Goal: Task Accomplishment & Management: Complete application form

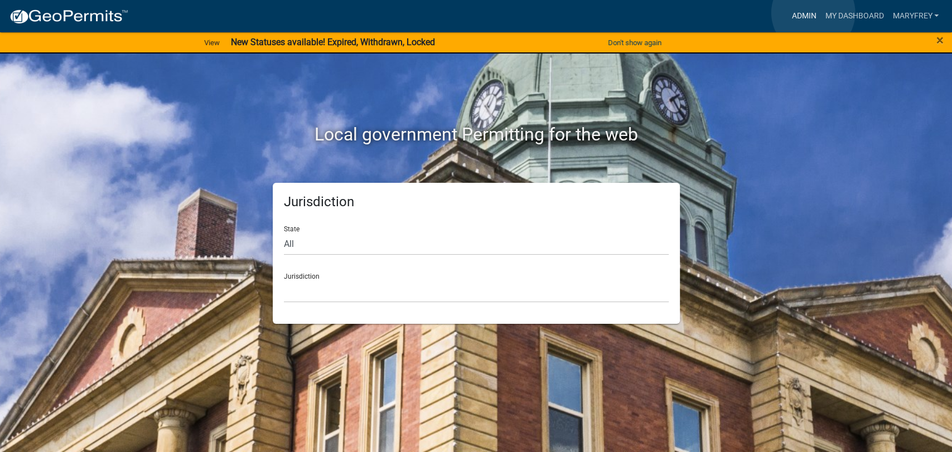
click at [813, 13] on link "Admin" at bounding box center [803, 16] width 33 height 21
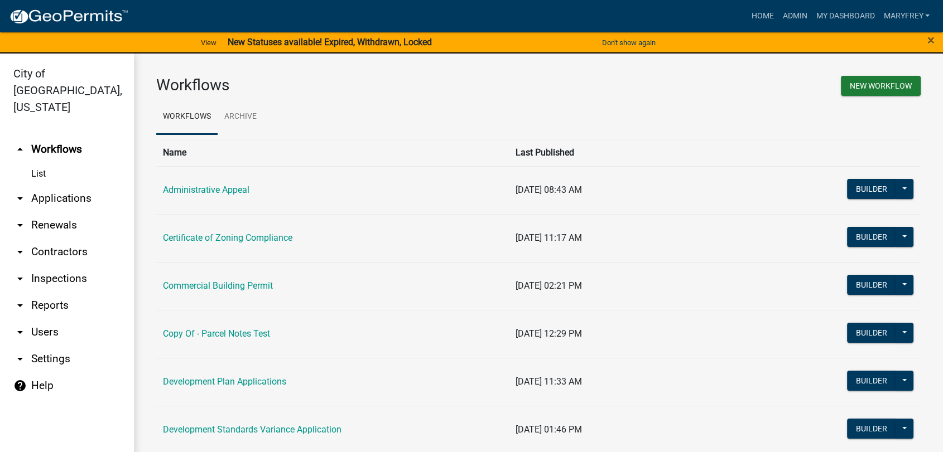
click at [75, 185] on link "arrow_drop_down Applications" at bounding box center [67, 198] width 134 height 27
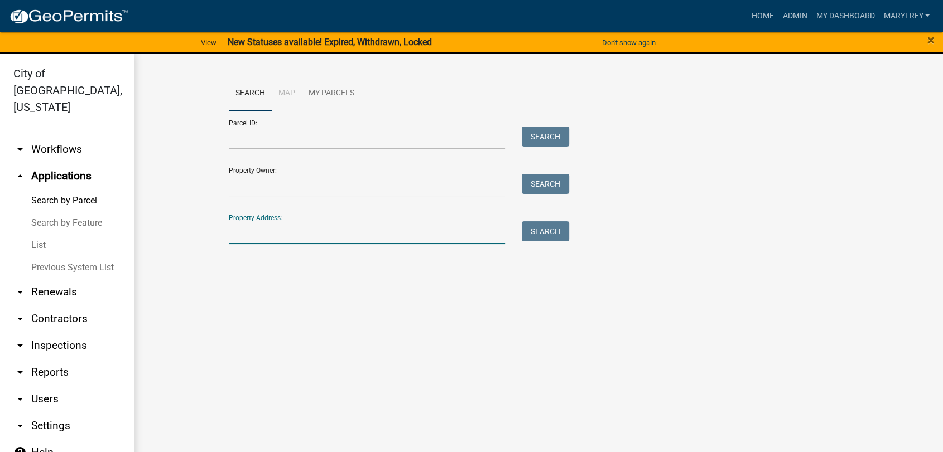
click at [235, 238] on input "Property Address:" at bounding box center [367, 232] width 276 height 23
click at [543, 233] on button "Search" at bounding box center [545, 231] width 47 height 20
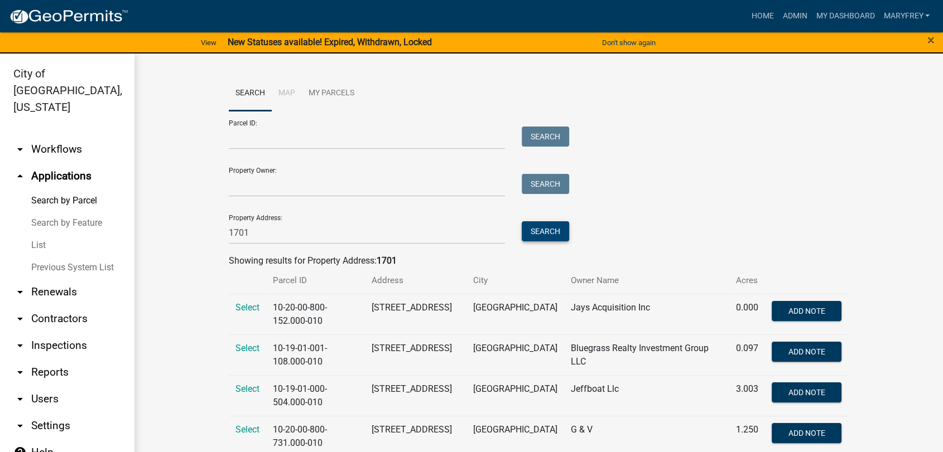
scroll to position [13, 0]
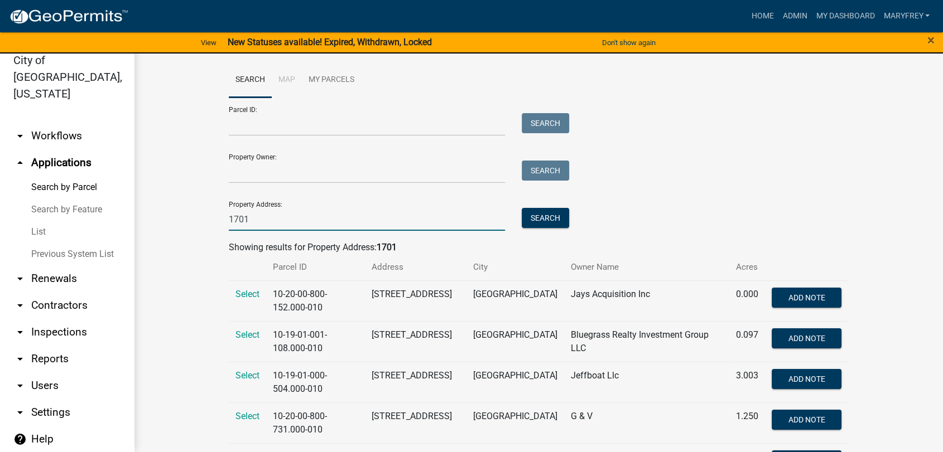
click at [260, 216] on input "1701" at bounding box center [367, 219] width 276 height 23
click at [553, 214] on button "Search" at bounding box center [545, 218] width 47 height 20
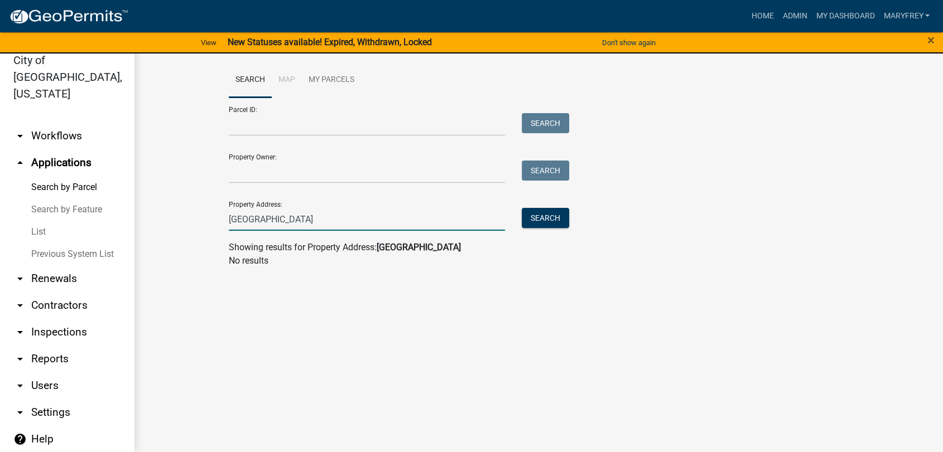
click at [290, 221] on input "[GEOGRAPHIC_DATA]" at bounding box center [367, 219] width 276 height 23
type input "1701 veterans"
click at [546, 215] on button "Search" at bounding box center [545, 218] width 47 height 20
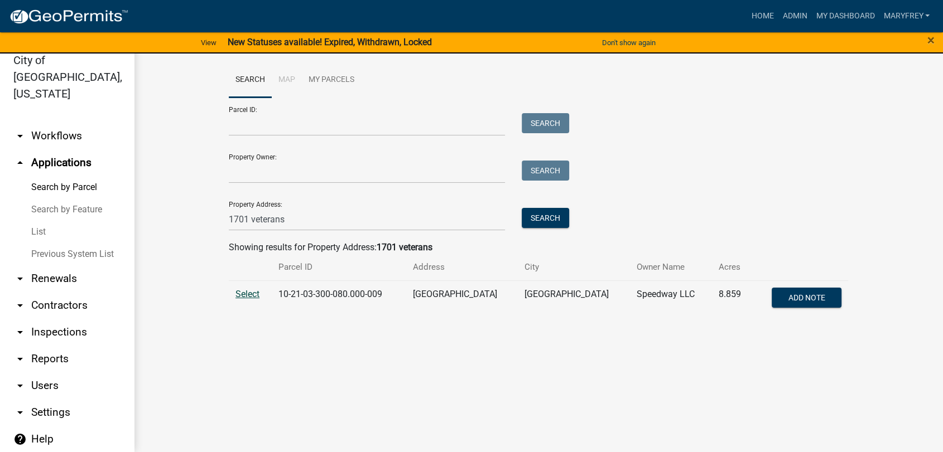
click at [249, 296] on span "Select" at bounding box center [247, 294] width 24 height 11
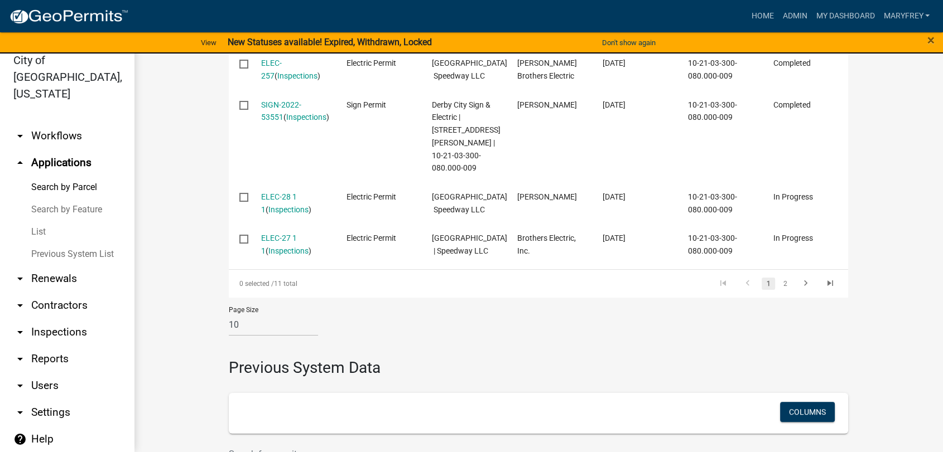
scroll to position [759, 0]
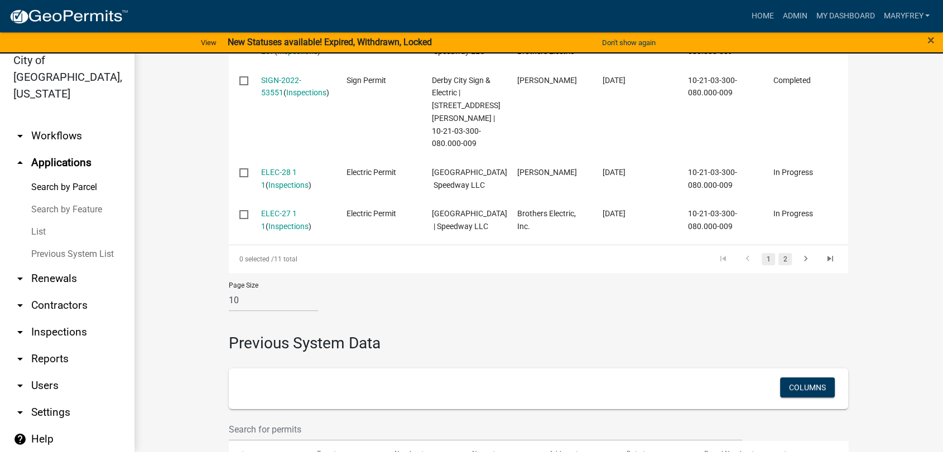
click at [781, 266] on link "2" at bounding box center [784, 259] width 13 height 12
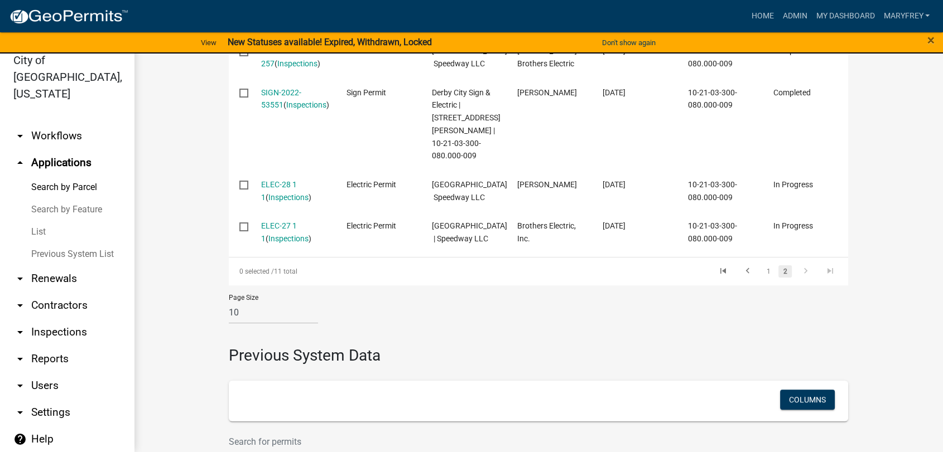
scroll to position [354, 0]
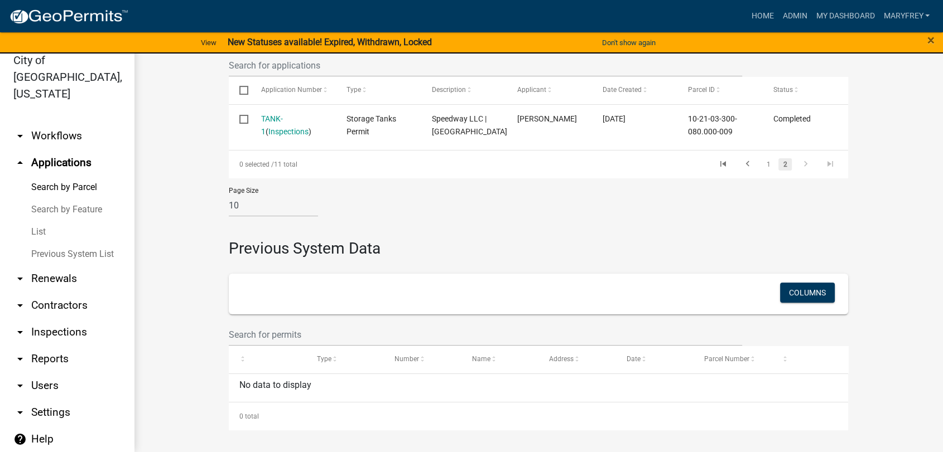
click at [80, 150] on link "arrow_drop_up Applications" at bounding box center [67, 162] width 134 height 27
click at [75, 123] on link "arrow_drop_down Workflows" at bounding box center [67, 136] width 134 height 27
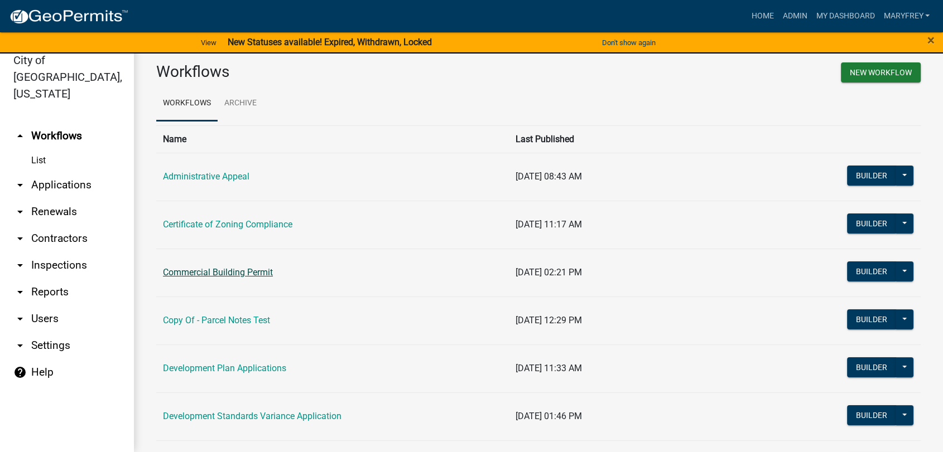
click at [233, 272] on link "Commercial Building Permit" at bounding box center [218, 272] width 110 height 11
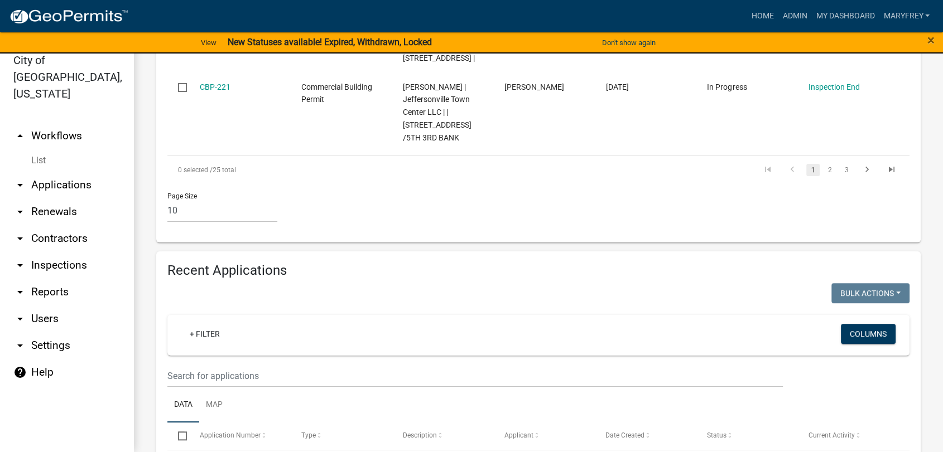
scroll to position [1047, 0]
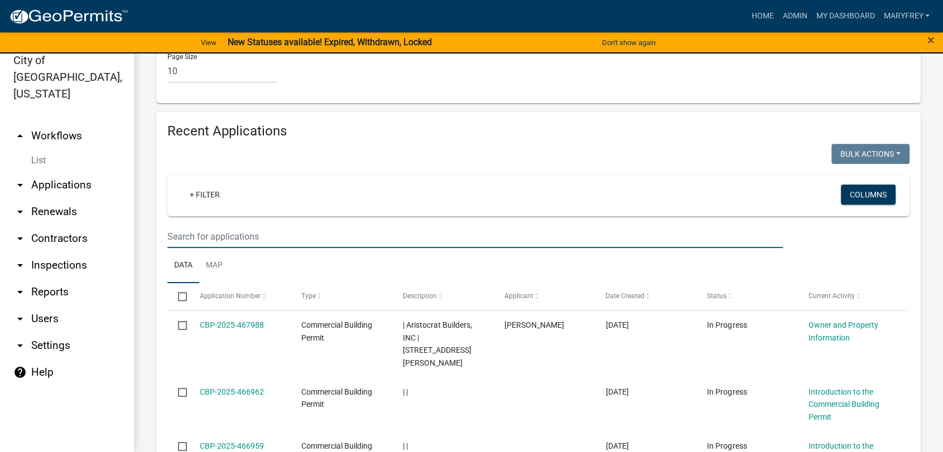
click at [184, 247] on input "text" at bounding box center [474, 236] width 615 height 23
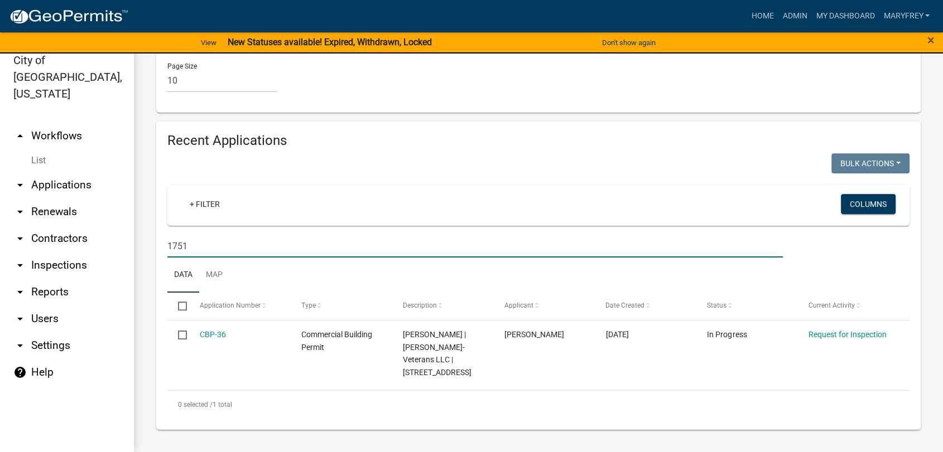
scroll to position [1037, 0]
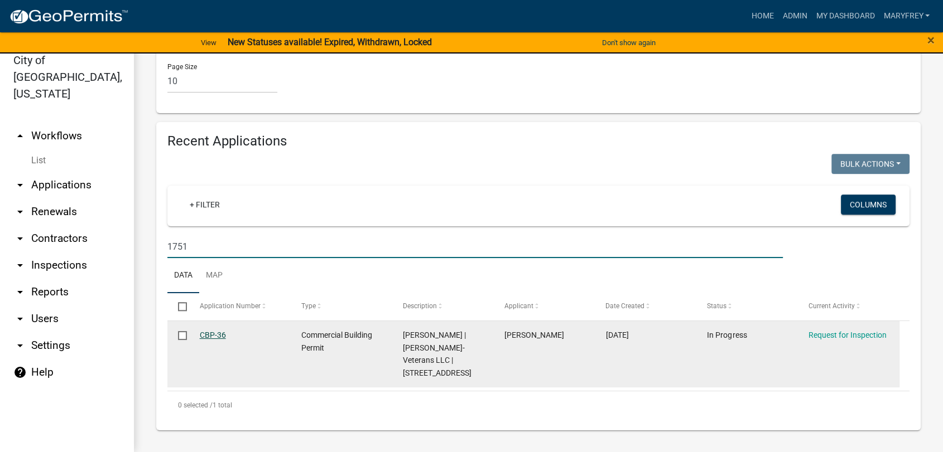
type input "1751"
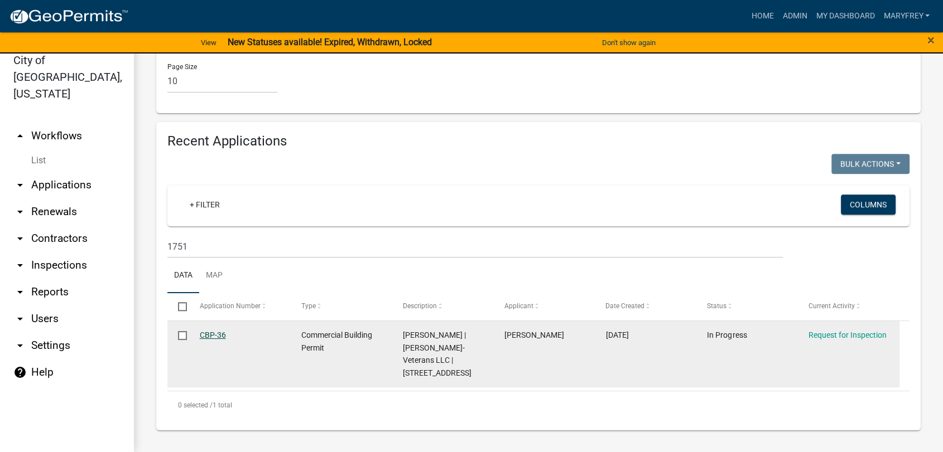
click at [220, 340] on link "CBP-36" at bounding box center [213, 335] width 26 height 9
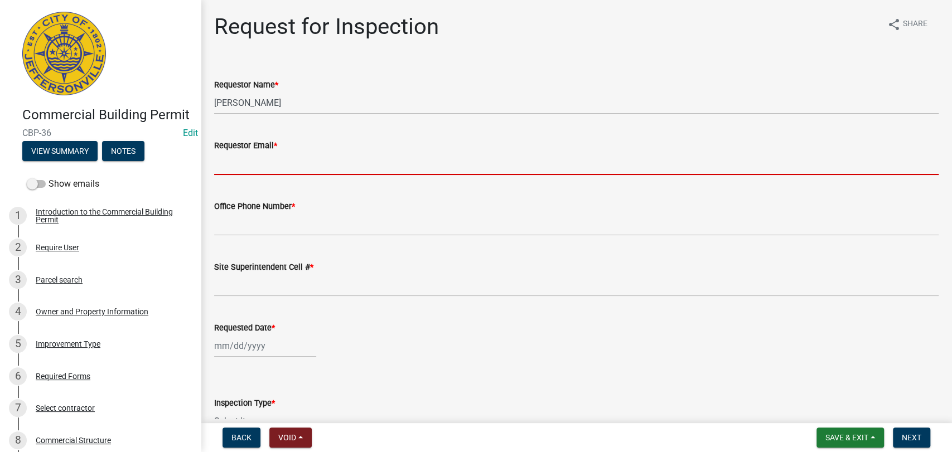
click at [244, 172] on input "Requestor Email *" at bounding box center [576, 163] width 725 height 23
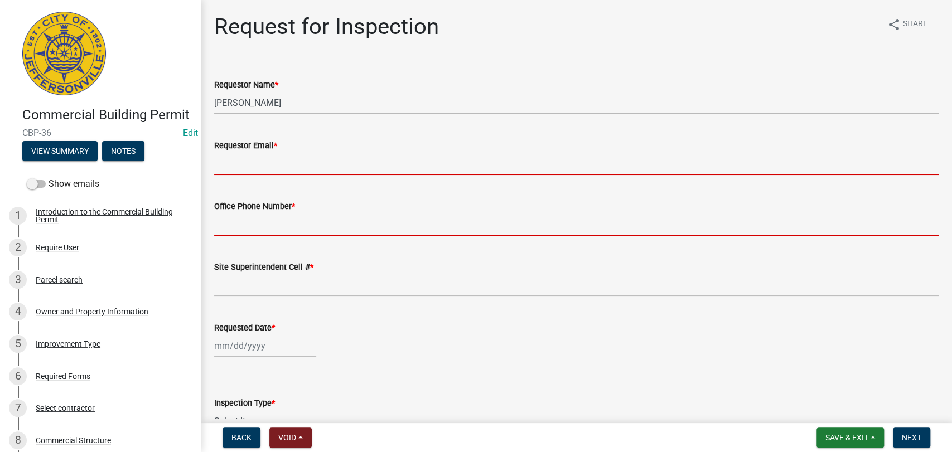
click at [253, 226] on input "Office Phone Number *" at bounding box center [576, 224] width 725 height 23
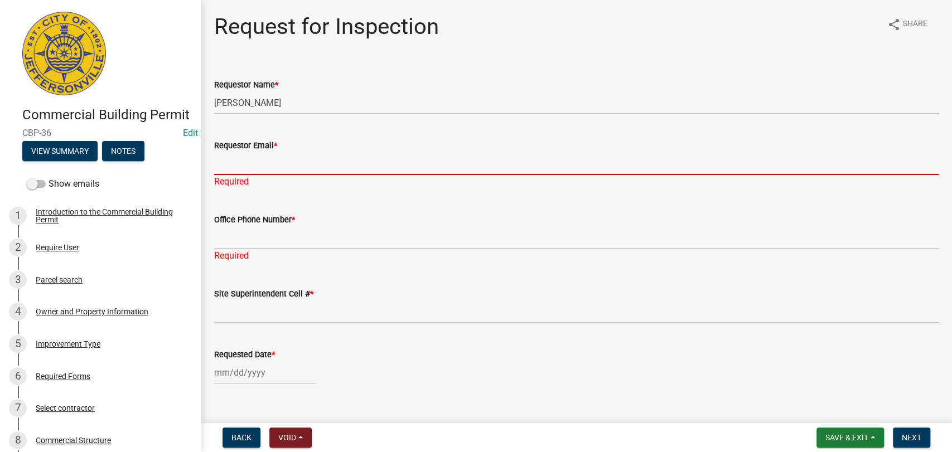
click at [243, 165] on input "Requestor Email *" at bounding box center [576, 163] width 725 height 23
type input "[EMAIL_ADDRESS][DOMAIN_NAME]"
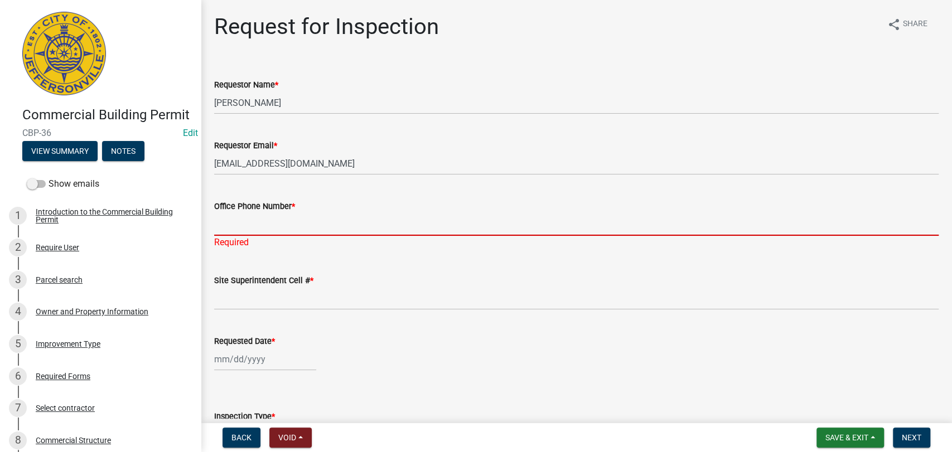
click at [247, 238] on div "Office Phone Number * Required" at bounding box center [576, 216] width 725 height 65
type input "812.285.6414"
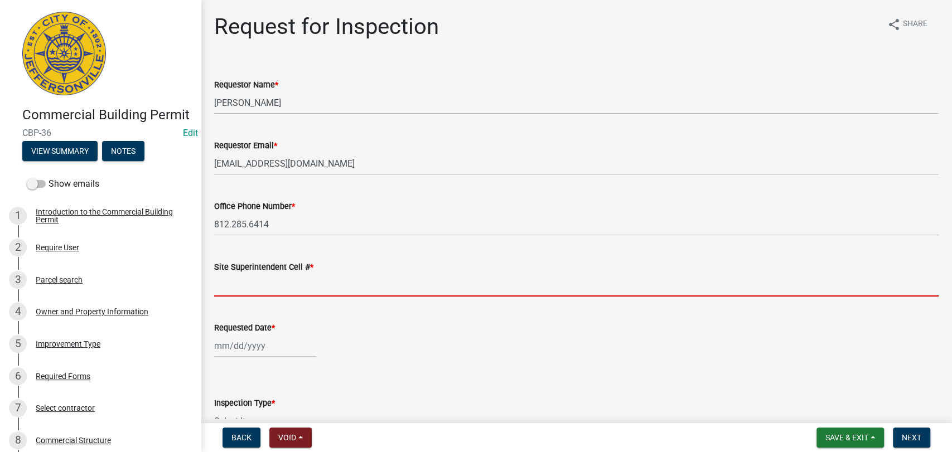
click at [247, 303] on wm-data-entity-input "Site Superintendent Cell # *" at bounding box center [576, 275] width 725 height 61
type input "812.285.6414"
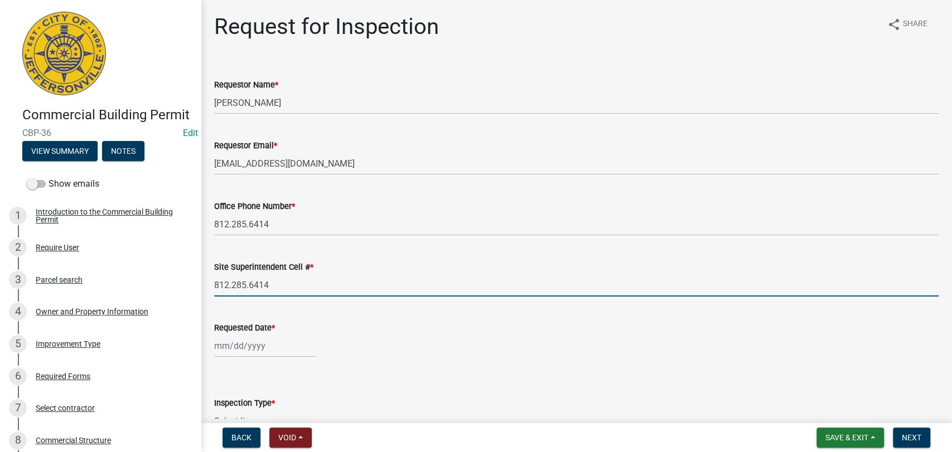
select select "8"
select select "2025"
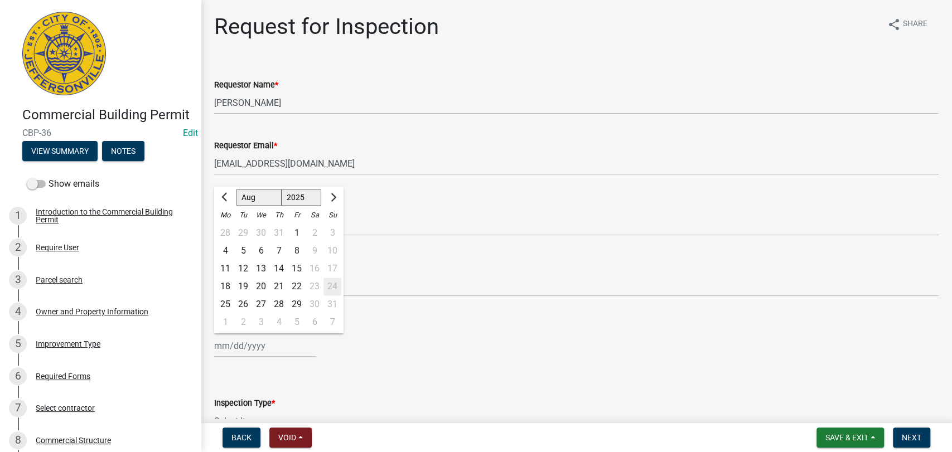
click at [281, 345] on input "Requested Date *" at bounding box center [265, 346] width 102 height 23
click at [226, 304] on div "25" at bounding box center [225, 305] width 18 height 18
type input "[DATE]"
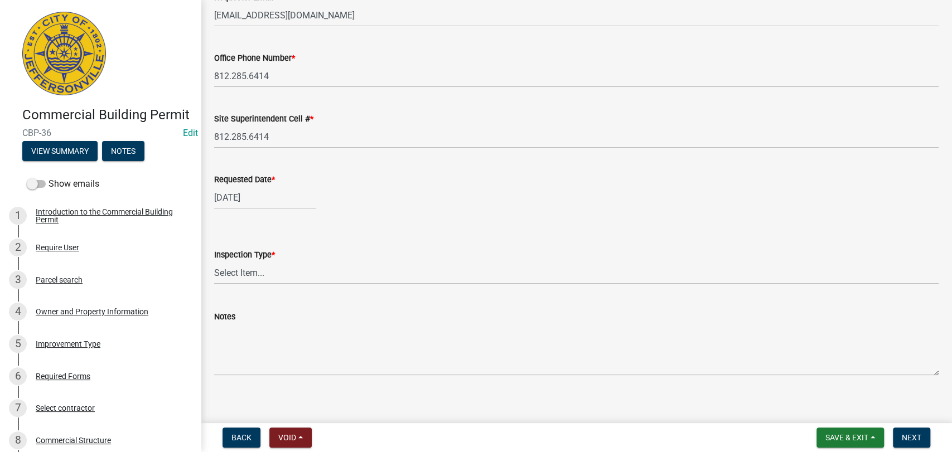
scroll to position [157, 0]
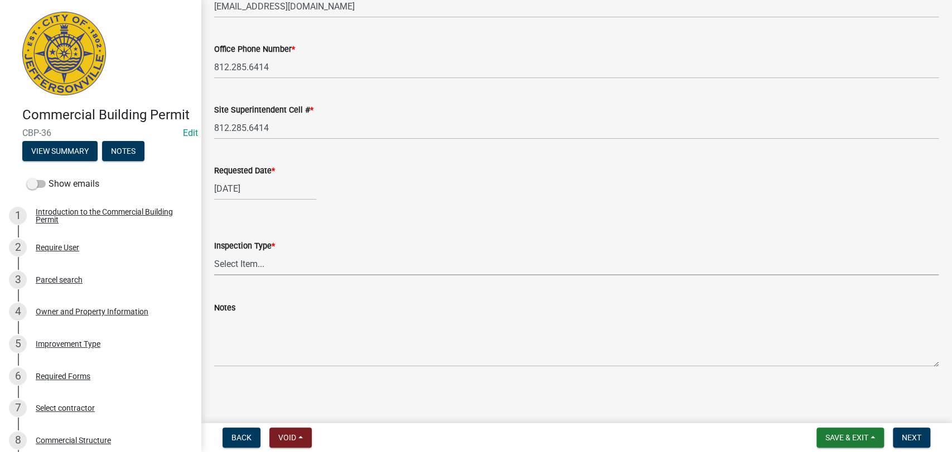
click at [290, 268] on select "Select Item... Footer Foundation Framing Final Misc" at bounding box center [576, 264] width 725 height 23
click at [214, 253] on select "Select Item... Footer Foundation Framing Final Misc" at bounding box center [576, 264] width 725 height 23
select select "8ea0f6e5-dde7-4881-a999-02519822ccbf"
click at [913, 435] on span "Next" at bounding box center [912, 437] width 20 height 9
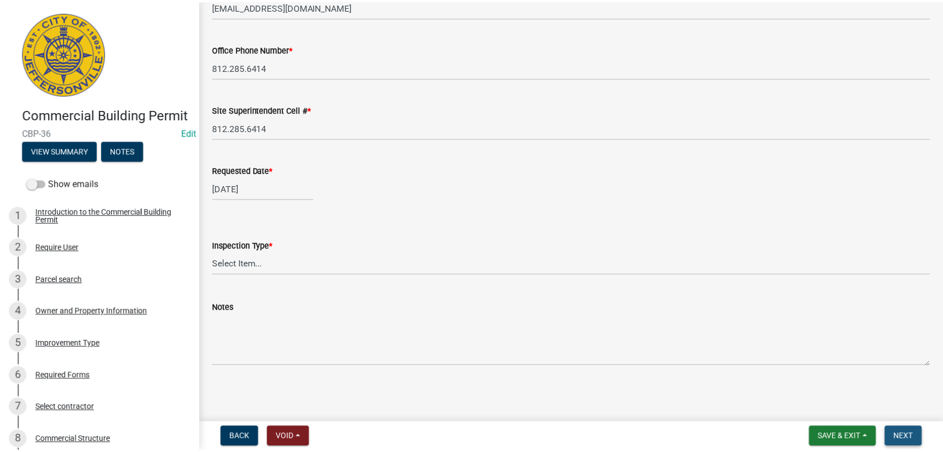
scroll to position [0, 0]
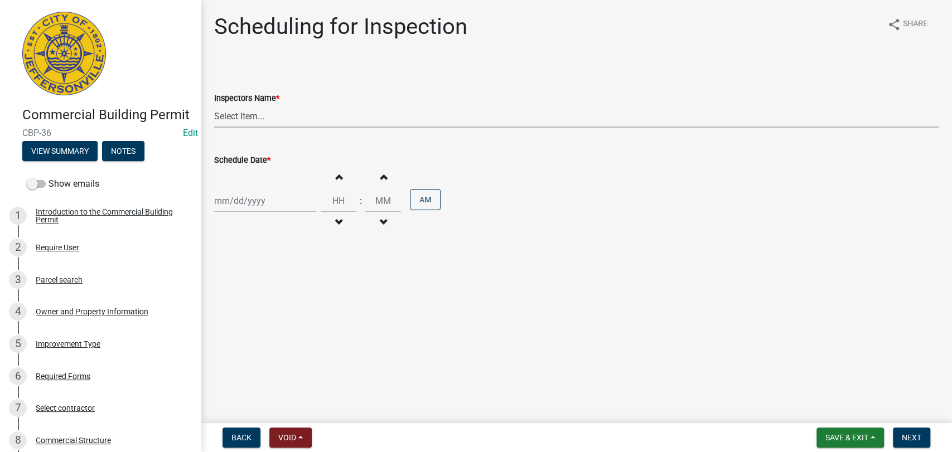
click at [269, 113] on select "Select Item... [PERSON_NAME] ([PERSON_NAME]) [PERSON_NAME] ([PERSON_NAME]) mkru…" at bounding box center [576, 116] width 725 height 23
click at [214, 105] on select "Select Item... [PERSON_NAME] ([PERSON_NAME]) [PERSON_NAME] ([PERSON_NAME]) mkru…" at bounding box center [576, 116] width 725 height 23
click at [336, 123] on select "Select Item... [PERSON_NAME] ([PERSON_NAME]) [PERSON_NAME] ([PERSON_NAME]) mkru…" at bounding box center [576, 116] width 725 height 23
select select "7b0b9f25-f402-4148-9522-9b9b34b3e885"
click at [214, 105] on select "Select Item... [PERSON_NAME] ([PERSON_NAME]) [PERSON_NAME] ([PERSON_NAME]) mkru…" at bounding box center [576, 116] width 725 height 23
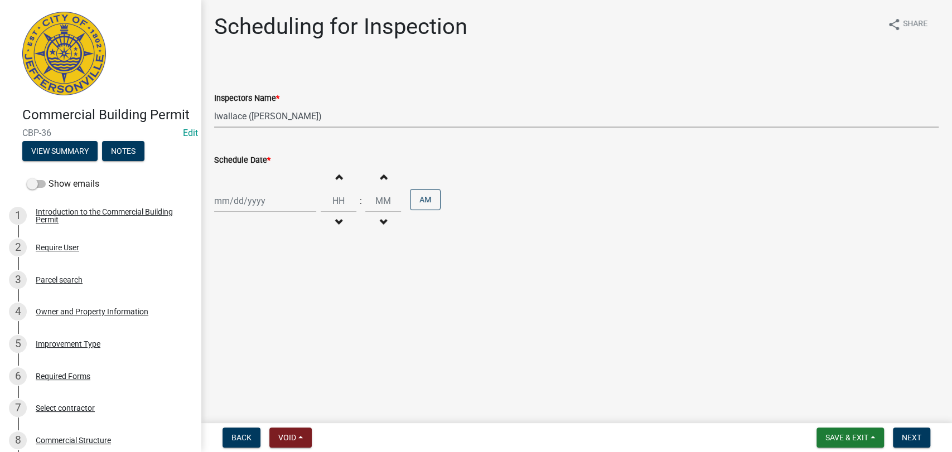
select select "8"
select select "2025"
click at [285, 209] on div "[PERSON_NAME] Feb Mar Apr [PERSON_NAME][DATE] Oct Nov [DATE] 1526 1527 1528 152…" at bounding box center [265, 201] width 102 height 23
click at [227, 329] on div "25" at bounding box center [225, 332] width 18 height 18
type input "[DATE]"
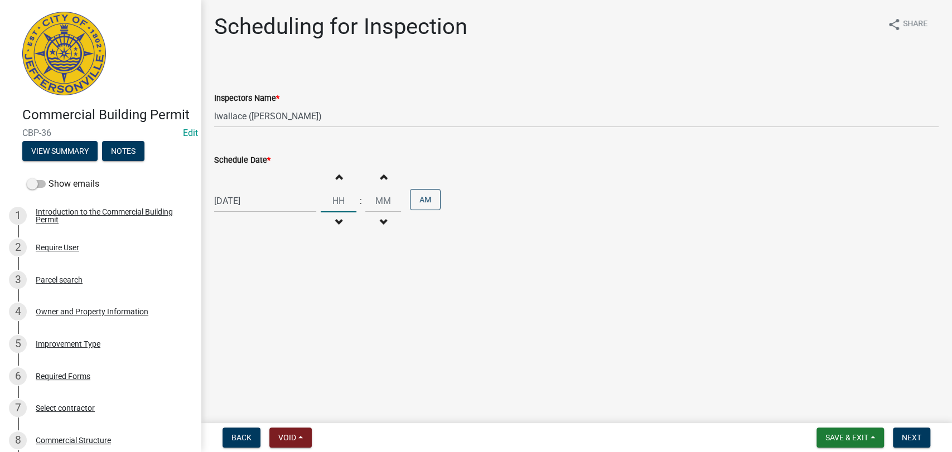
click at [325, 204] on input "Hours" at bounding box center [339, 201] width 36 height 23
type input "11"
type input "00"
click at [913, 434] on span "Next" at bounding box center [912, 437] width 20 height 9
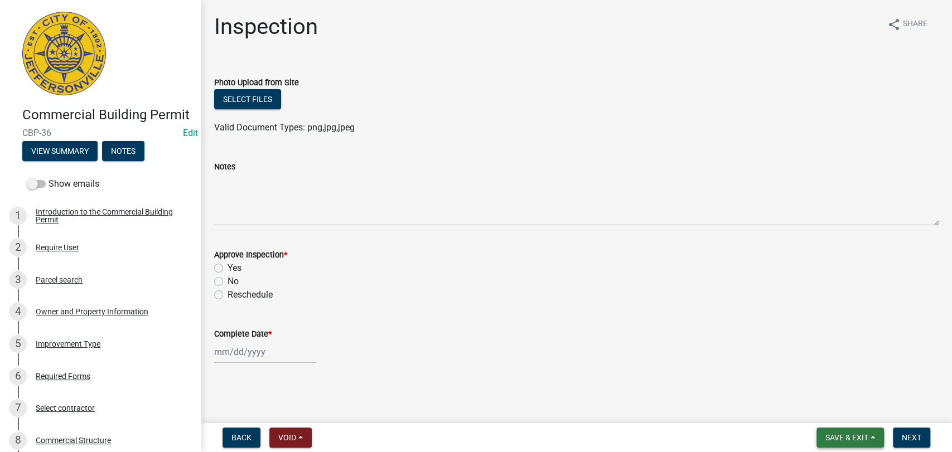
click at [853, 440] on span "Save & Exit" at bounding box center [847, 437] width 43 height 9
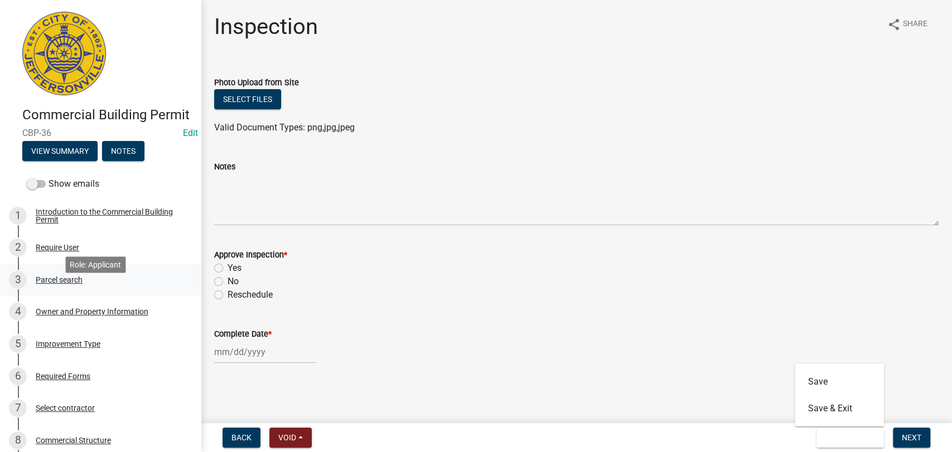
click at [57, 284] on div "Parcel search" at bounding box center [59, 280] width 47 height 8
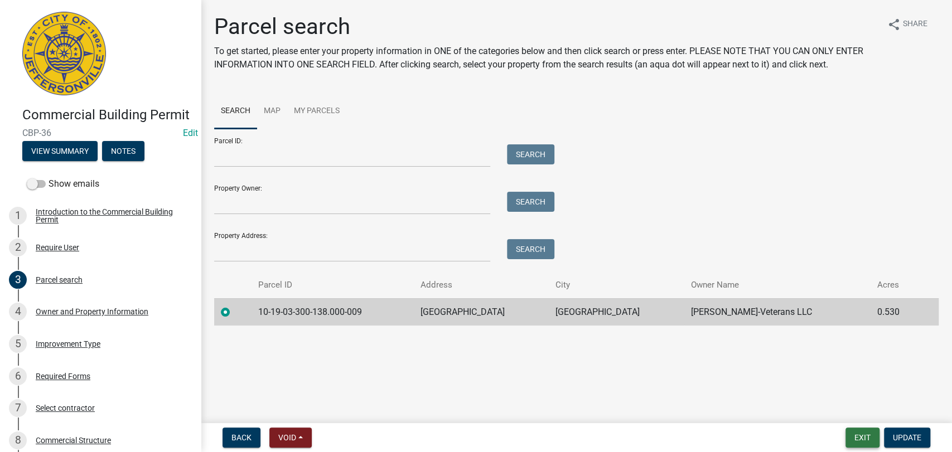
click at [861, 439] on button "Exit" at bounding box center [863, 438] width 34 height 20
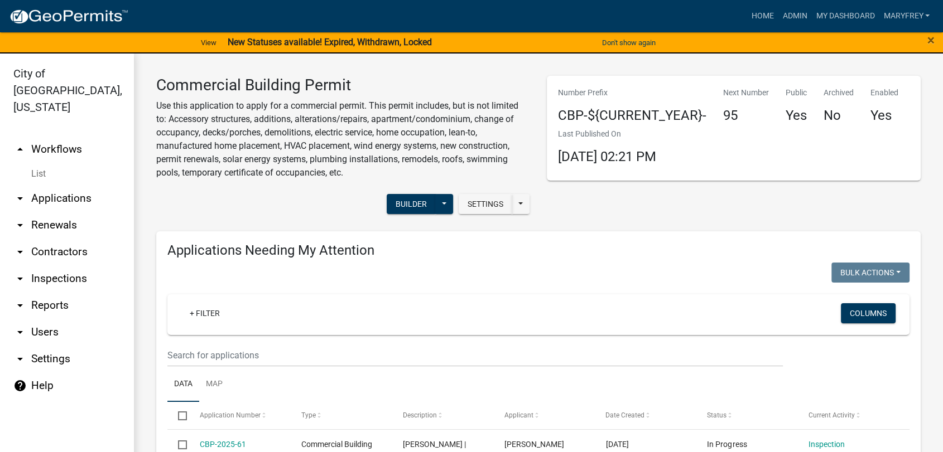
click at [62, 185] on link "arrow_drop_down Applications" at bounding box center [67, 198] width 134 height 27
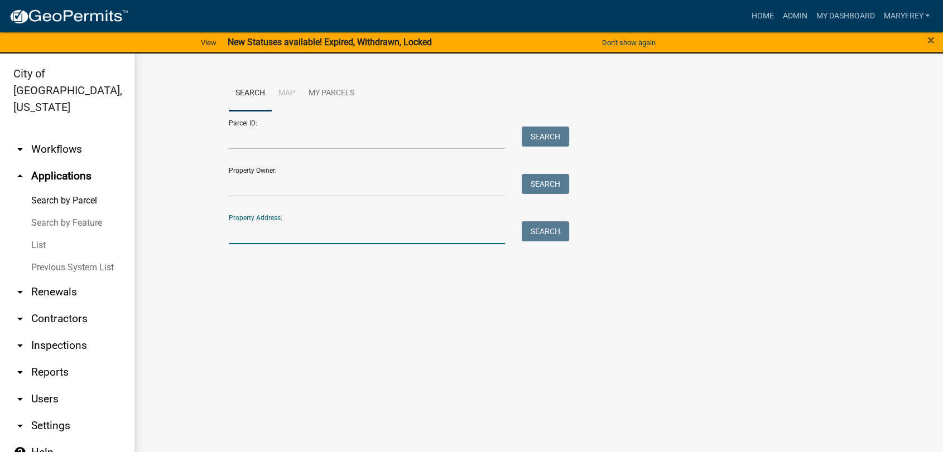
click at [249, 231] on input "Property Address:" at bounding box center [367, 232] width 276 height 23
type input "1751 veterans"
click at [545, 232] on button "Search" at bounding box center [545, 231] width 47 height 20
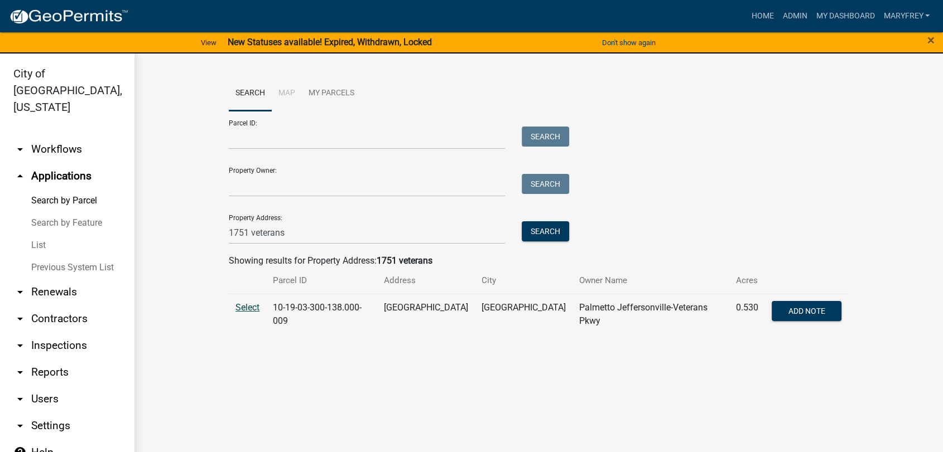
click at [250, 310] on span "Select" at bounding box center [247, 307] width 24 height 11
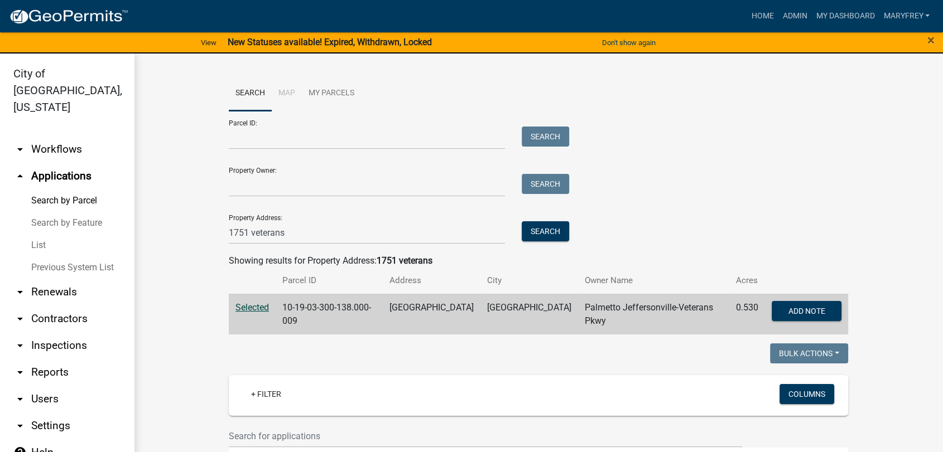
scroll to position [13, 0]
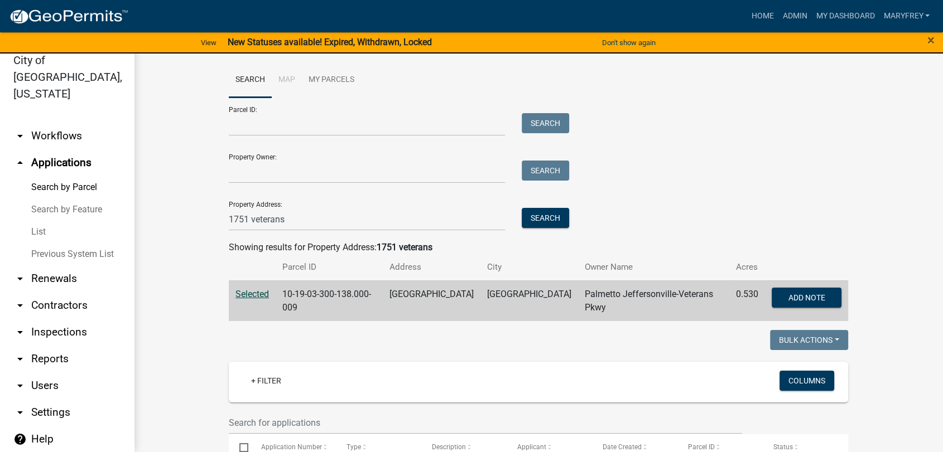
click at [249, 297] on span "Selected" at bounding box center [251, 294] width 33 height 11
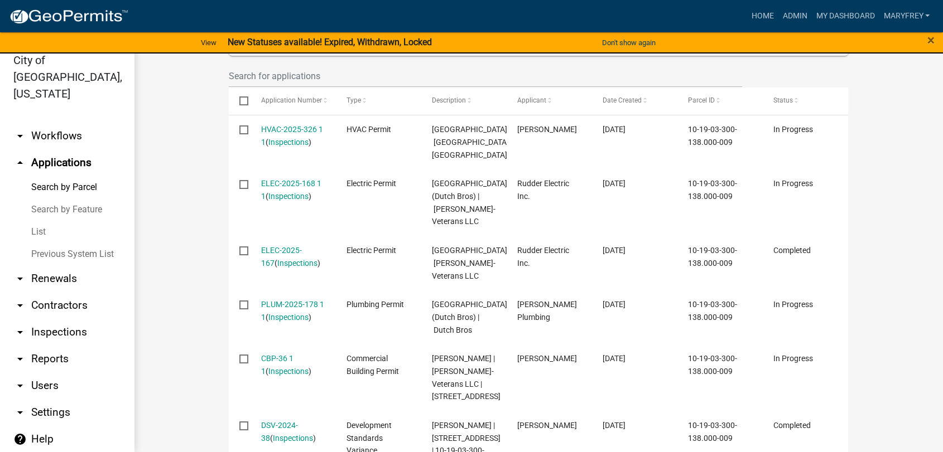
scroll to position [371, 0]
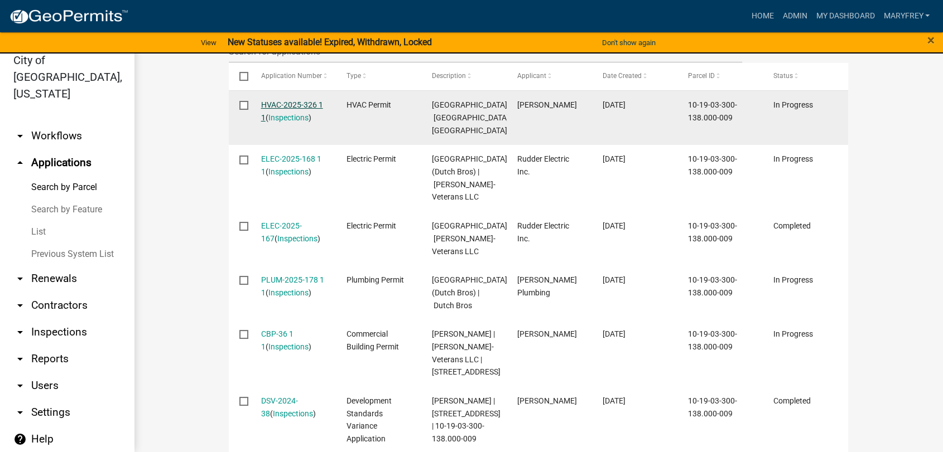
click at [279, 108] on link "HVAC-2025-326 1 1" at bounding box center [292, 111] width 62 height 22
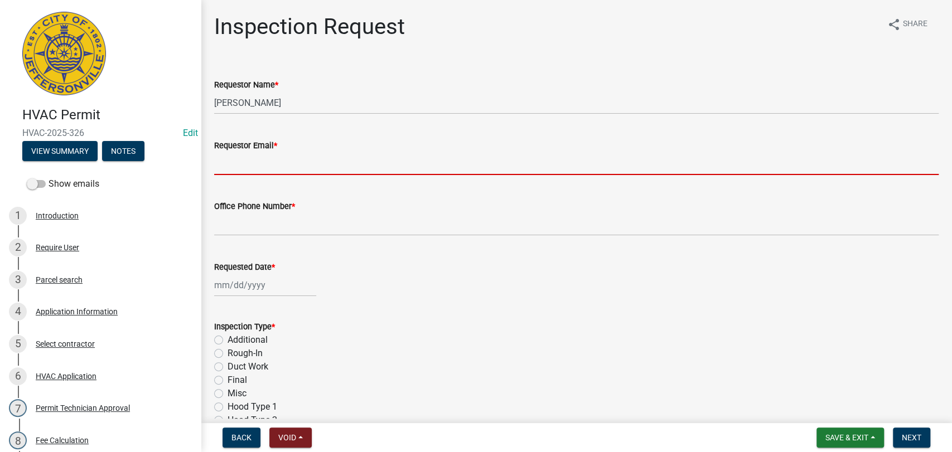
click at [277, 167] on input "Requestor Email *" at bounding box center [576, 163] width 725 height 23
type input "[EMAIL_ADDRESS][DOMAIN_NAME]"
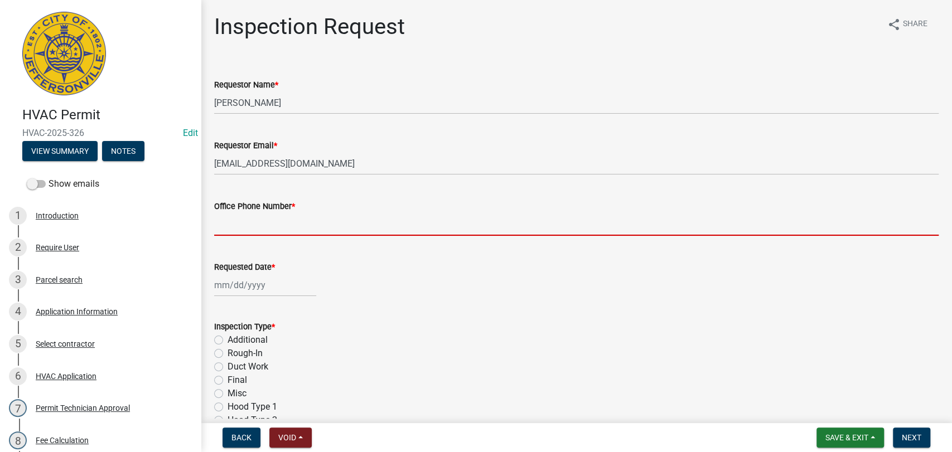
click at [259, 225] on input "Office Phone Number *" at bounding box center [576, 224] width 725 height 23
type input "812.285.6414"
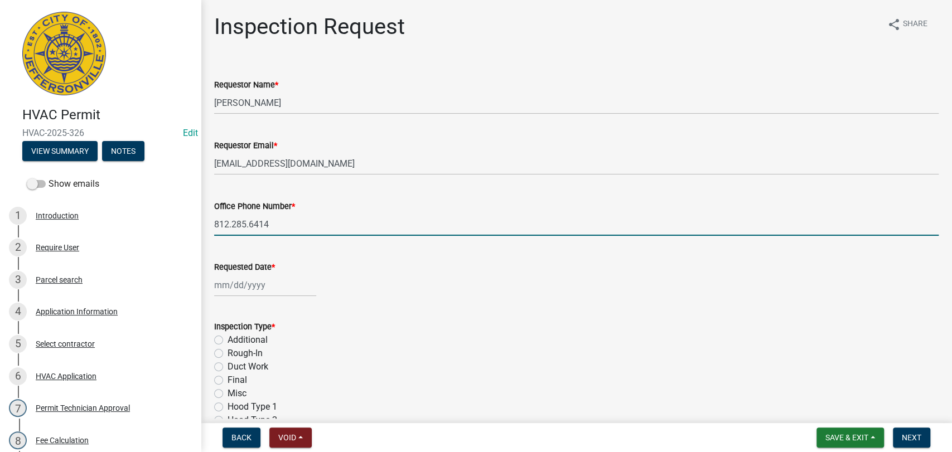
select select "8"
select select "2025"
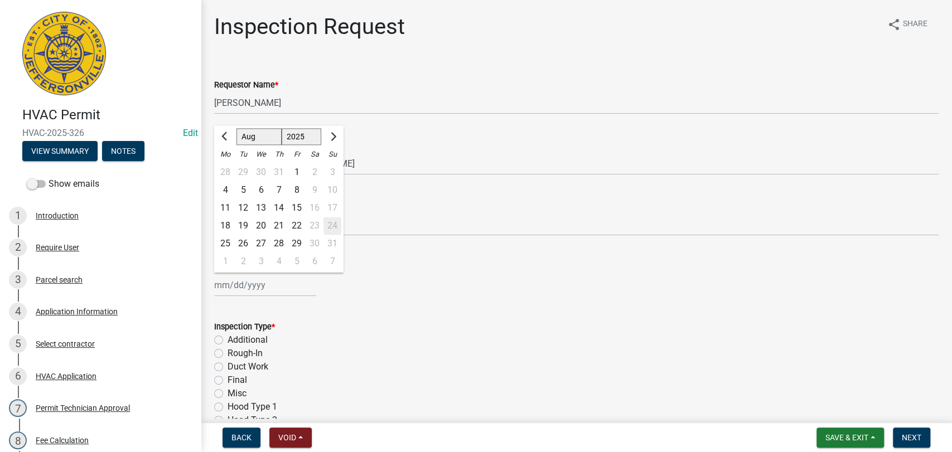
click at [281, 292] on div "[PERSON_NAME] Feb Mar Apr [PERSON_NAME][DATE] Oct Nov [DATE] 1526 1527 1528 152…" at bounding box center [265, 285] width 102 height 23
click at [229, 243] on div "25" at bounding box center [225, 244] width 18 height 18
type input "[DATE]"
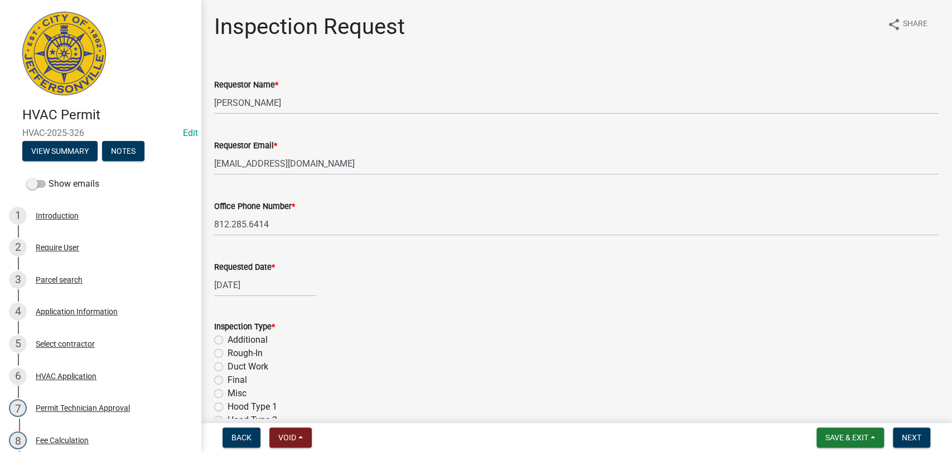
click at [228, 376] on label "Final" at bounding box center [238, 380] width 20 height 13
click at [228, 376] on input "Final" at bounding box center [231, 377] width 7 height 7
radio input "true"
click at [919, 441] on span "Next" at bounding box center [912, 437] width 20 height 9
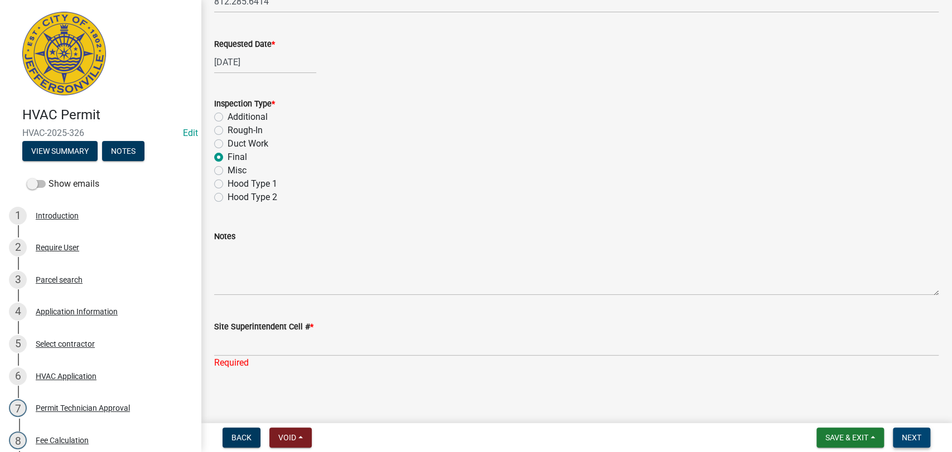
scroll to position [226, 0]
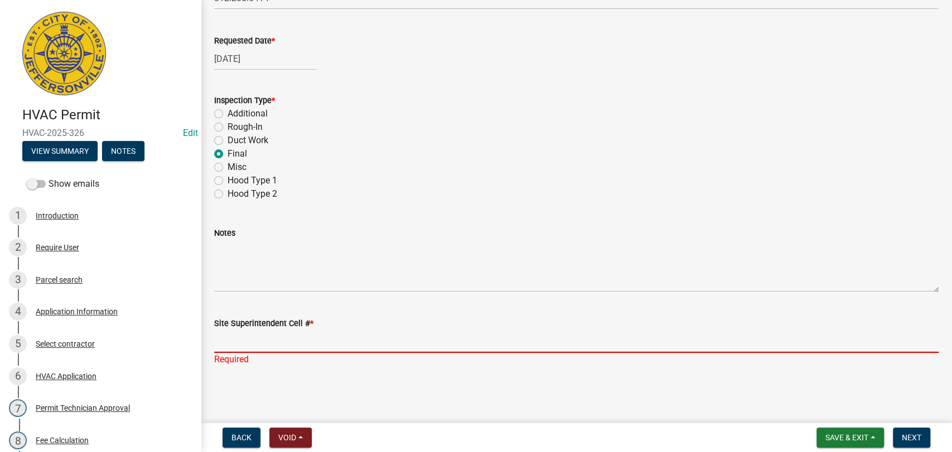
click at [268, 347] on input "Site Superintendent Cell # *" at bounding box center [576, 341] width 725 height 23
type input "812.285.6414"
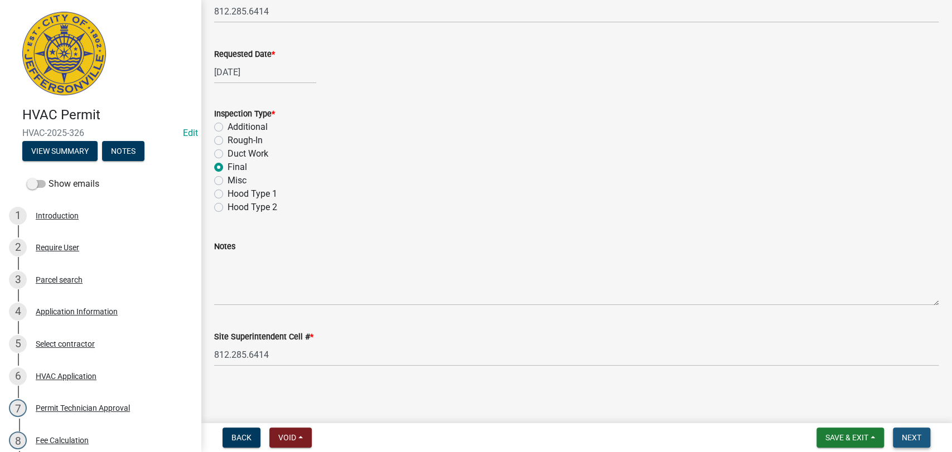
scroll to position [213, 0]
click at [905, 432] on button "Next" at bounding box center [911, 438] width 37 height 20
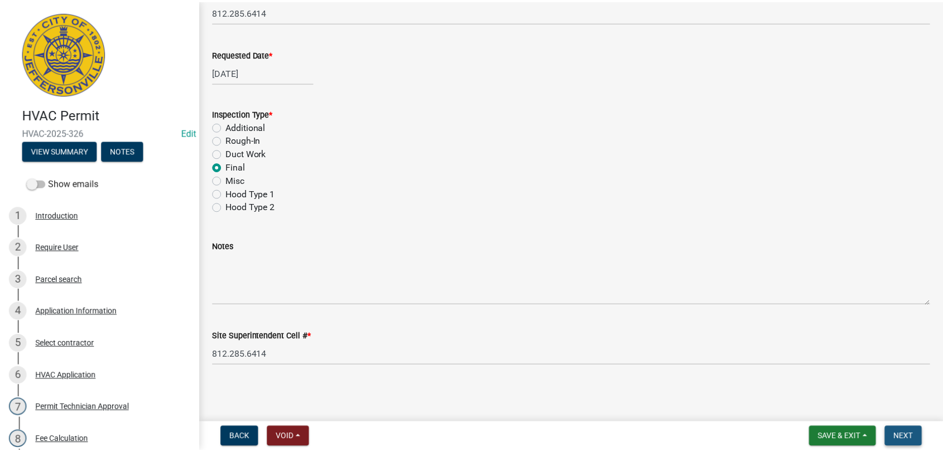
scroll to position [0, 0]
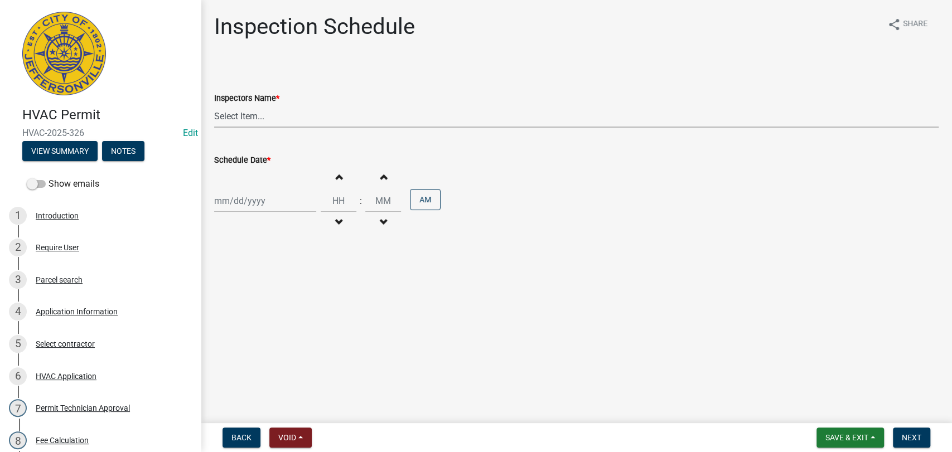
click at [276, 113] on select "Select Item... [PERSON_NAME] ([PERSON_NAME]) [PERSON_NAME] ([PERSON_NAME]) mkru…" at bounding box center [576, 116] width 725 height 23
select select "13c97fbc-c819-4cee-844a-0db3d3c4db95"
click at [214, 105] on select "Select Item... [PERSON_NAME] ([PERSON_NAME]) [PERSON_NAME] ([PERSON_NAME]) mkru…" at bounding box center [576, 116] width 725 height 23
select select "8"
select select "2025"
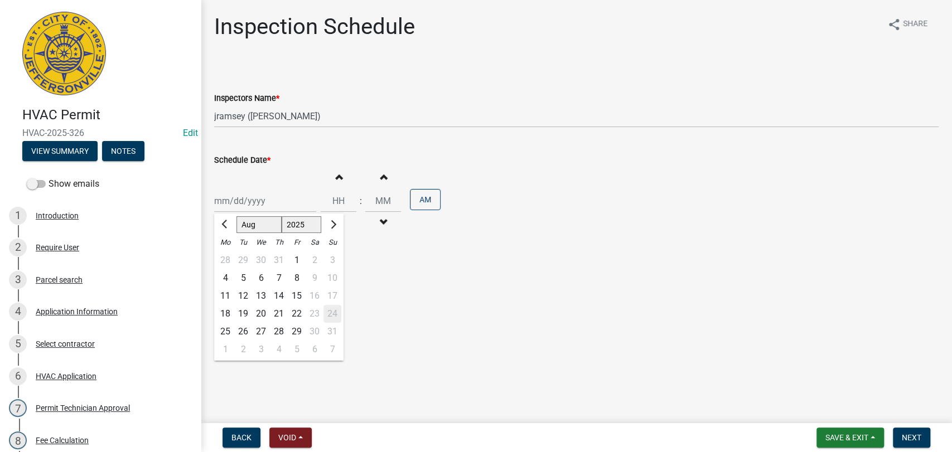
click at [268, 199] on div "[PERSON_NAME] Feb Mar Apr [PERSON_NAME][DATE] Oct Nov [DATE] 1526 1527 1528 152…" at bounding box center [265, 201] width 102 height 23
click at [227, 329] on div "25" at bounding box center [225, 332] width 18 height 18
type input "[DATE]"
click at [327, 207] on input "Hours" at bounding box center [339, 201] width 36 height 23
type input "11"
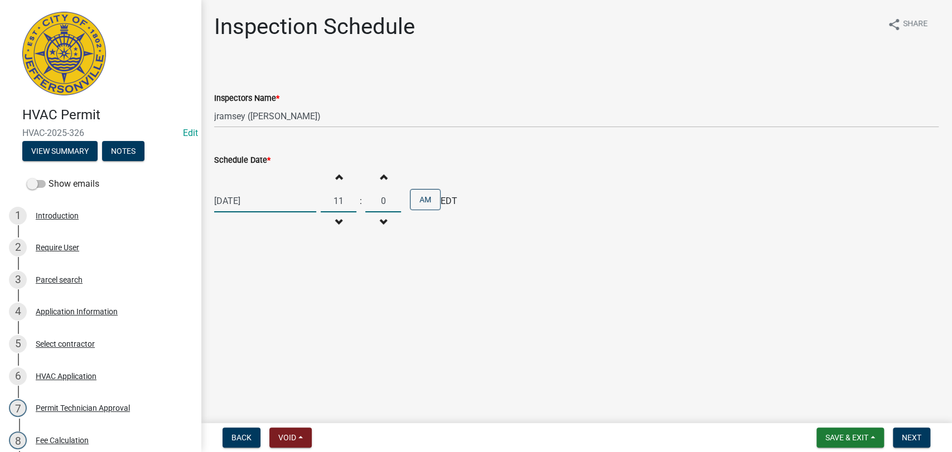
type input "00"
click at [912, 431] on button "Next" at bounding box center [911, 438] width 37 height 20
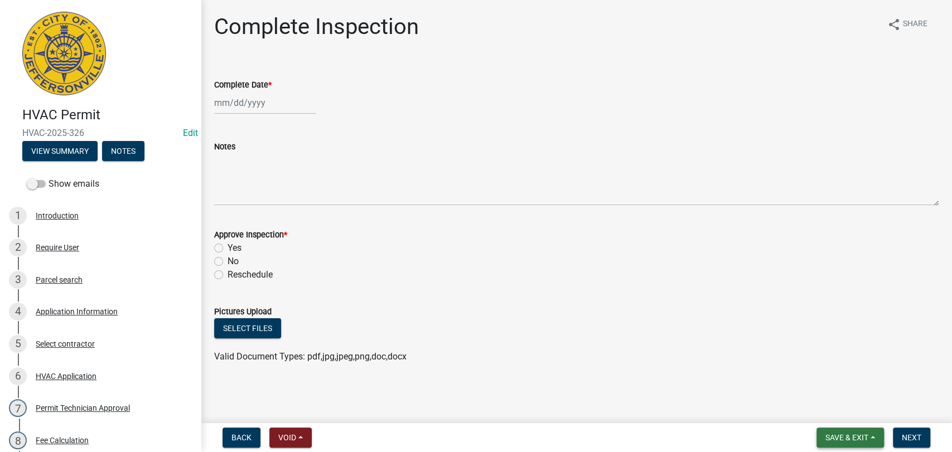
click at [837, 442] on span "Save & Exit" at bounding box center [847, 437] width 43 height 9
click at [836, 408] on button "Save & Exit" at bounding box center [839, 408] width 89 height 27
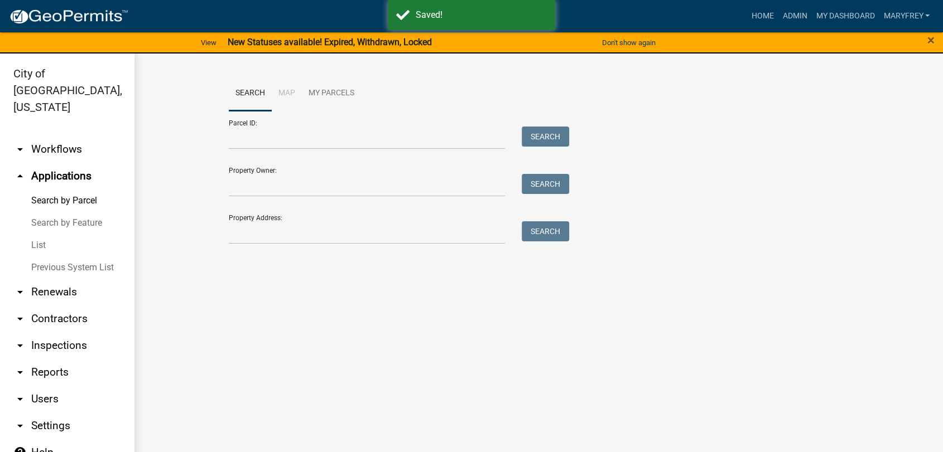
click at [248, 245] on div "Search Map My Parcels Parcel ID: Search Property Owner: Search Property Address…" at bounding box center [538, 165] width 636 height 178
click at [242, 230] on input "Property Address:" at bounding box center [367, 232] width 276 height 23
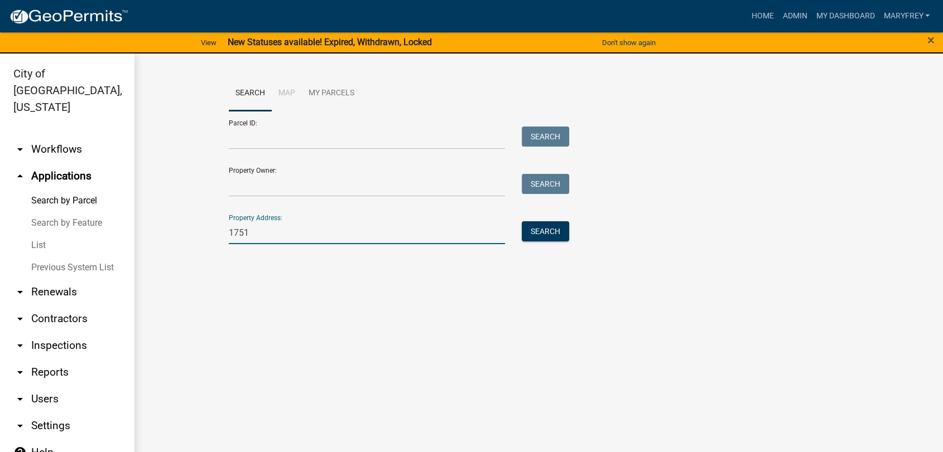
type input "1751 veterans"
click at [549, 239] on button "Search" at bounding box center [545, 231] width 47 height 20
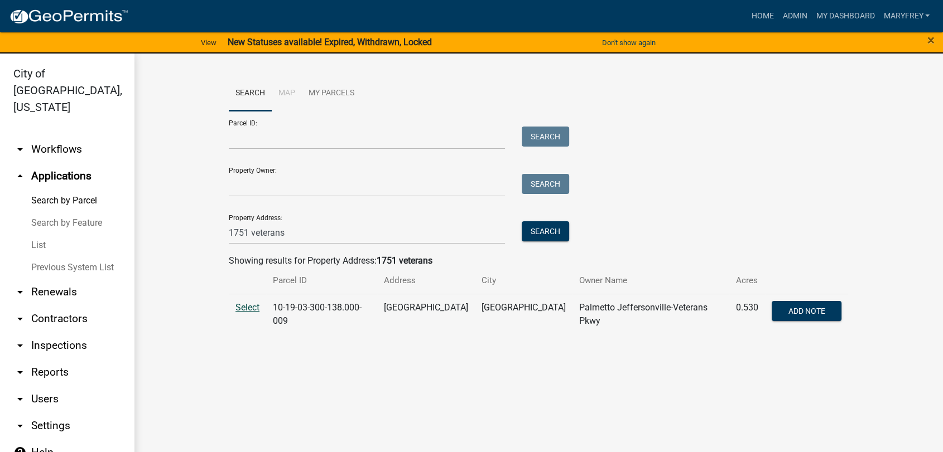
click at [246, 310] on span "Select" at bounding box center [247, 307] width 24 height 11
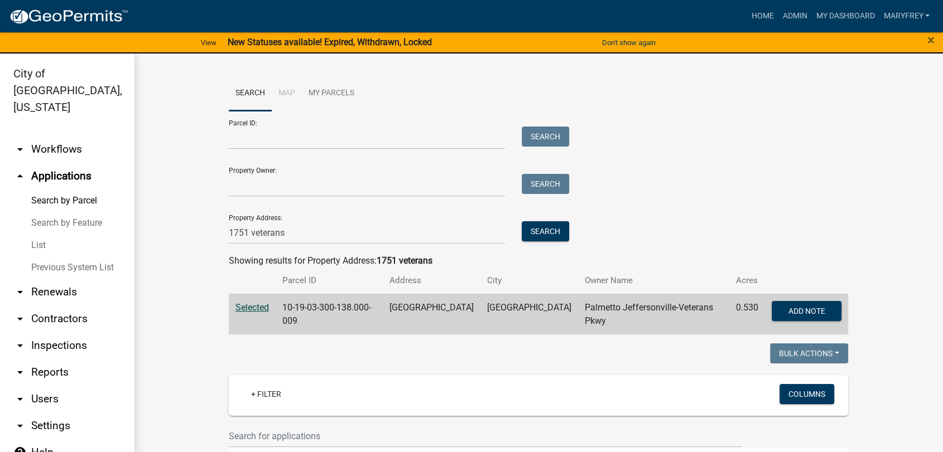
click at [246, 308] on span "Selected" at bounding box center [251, 307] width 33 height 11
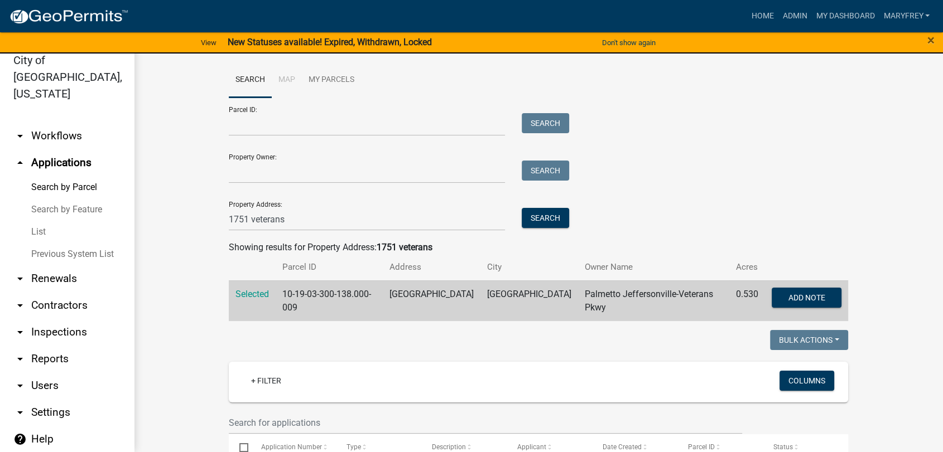
scroll to position [360, 0]
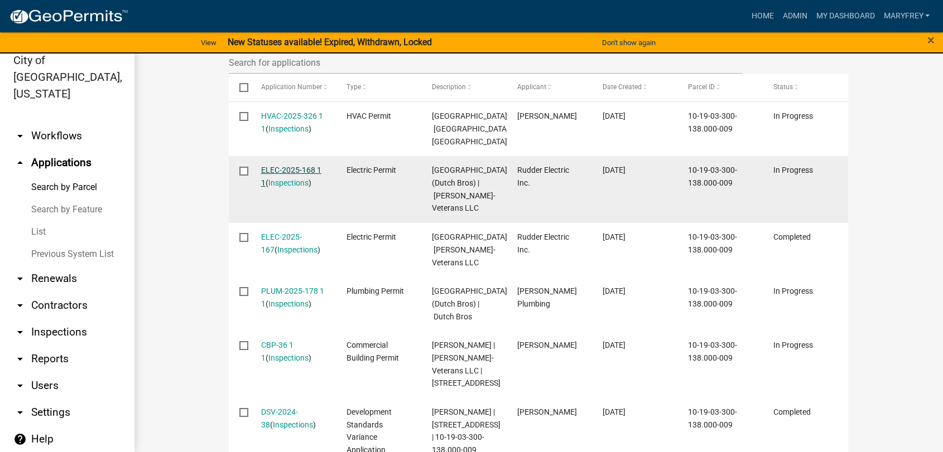
click at [282, 187] on link "ELEC-2025-168 1 1" at bounding box center [291, 177] width 60 height 22
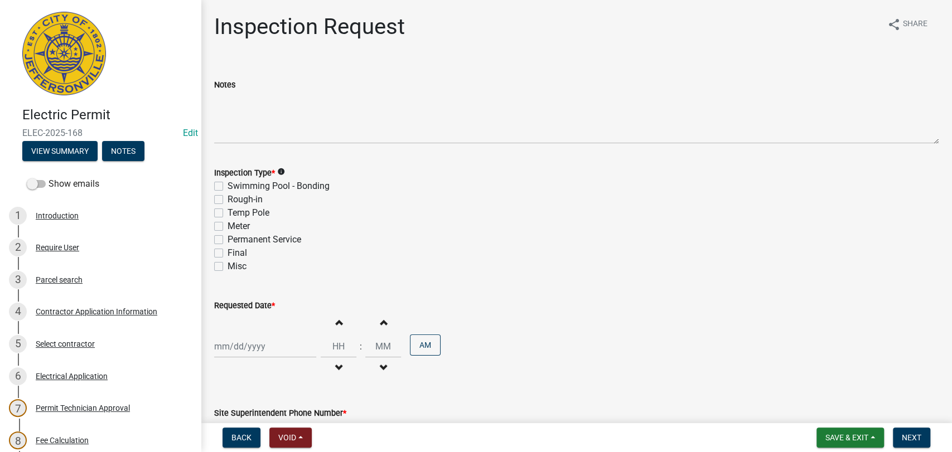
click at [228, 253] on label "Final" at bounding box center [238, 253] width 20 height 13
click at [228, 253] on input "Final" at bounding box center [231, 250] width 7 height 7
checkbox input "true"
checkbox input "false"
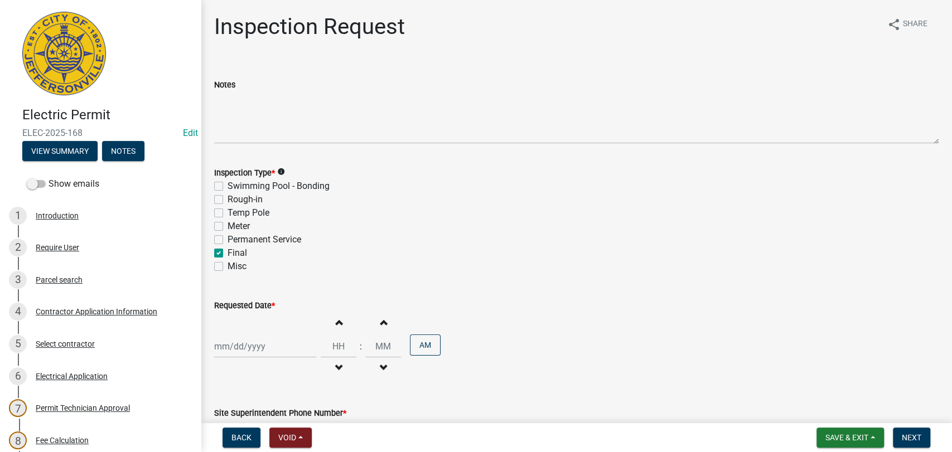
checkbox input "false"
checkbox input "true"
checkbox input "false"
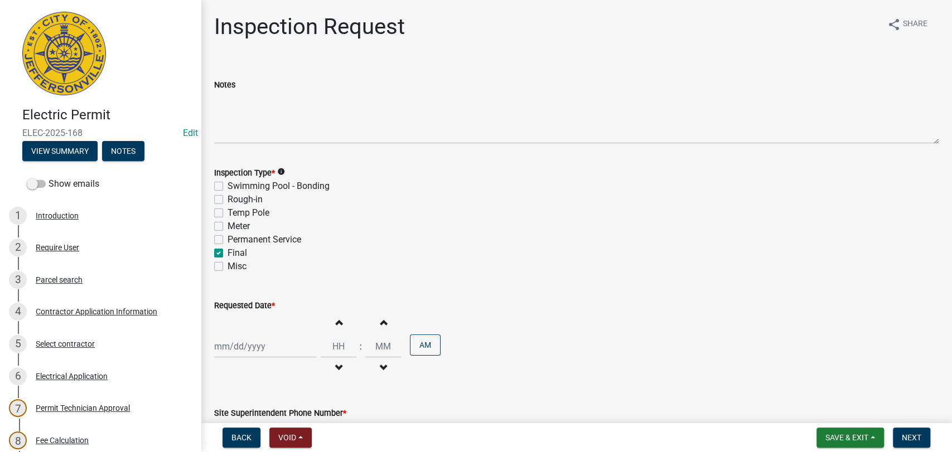
select select "8"
select select "2025"
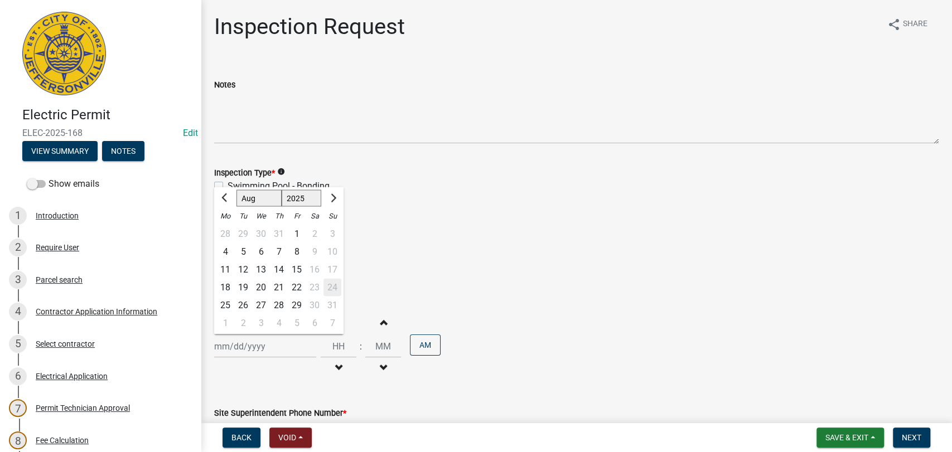
click at [270, 344] on div "[PERSON_NAME] Feb Mar Apr [PERSON_NAME][DATE] Oct Nov [DATE] 1526 1527 1528 152…" at bounding box center [265, 346] width 102 height 23
click at [227, 307] on div "25" at bounding box center [225, 305] width 18 height 18
type input "[DATE]"
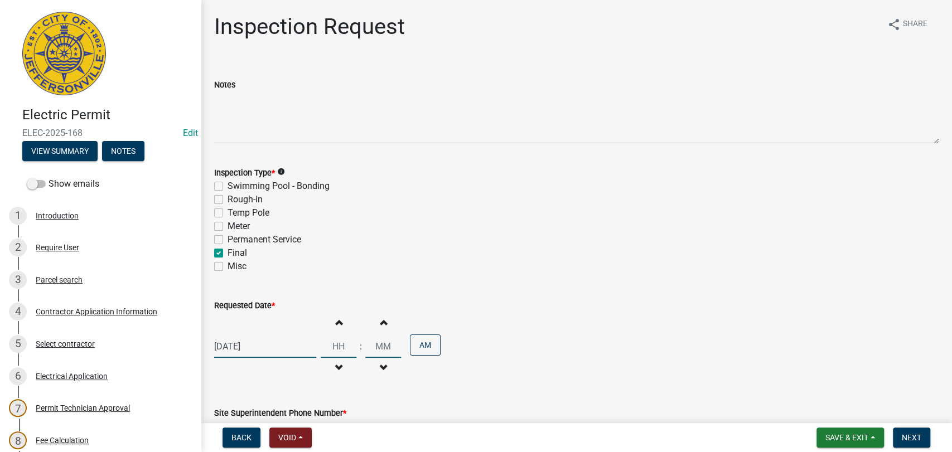
click at [334, 342] on input "Hours" at bounding box center [339, 346] width 36 height 23
type input "11"
type input "00"
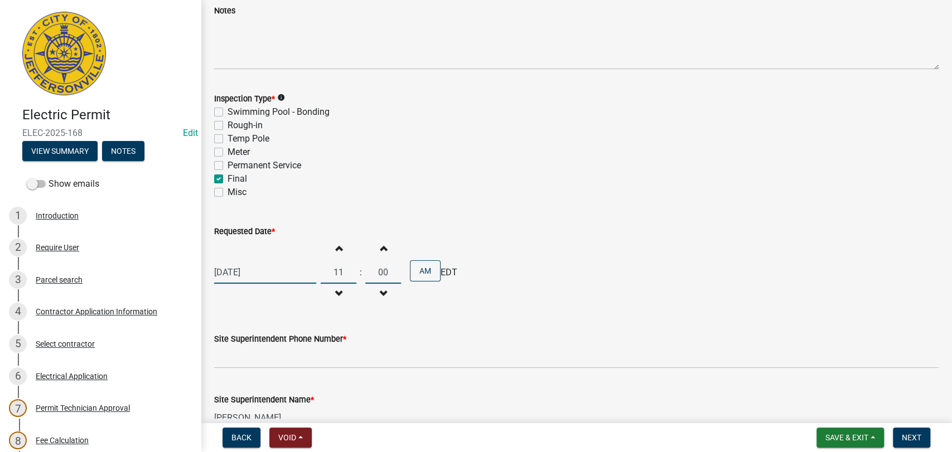
scroll to position [99, 0]
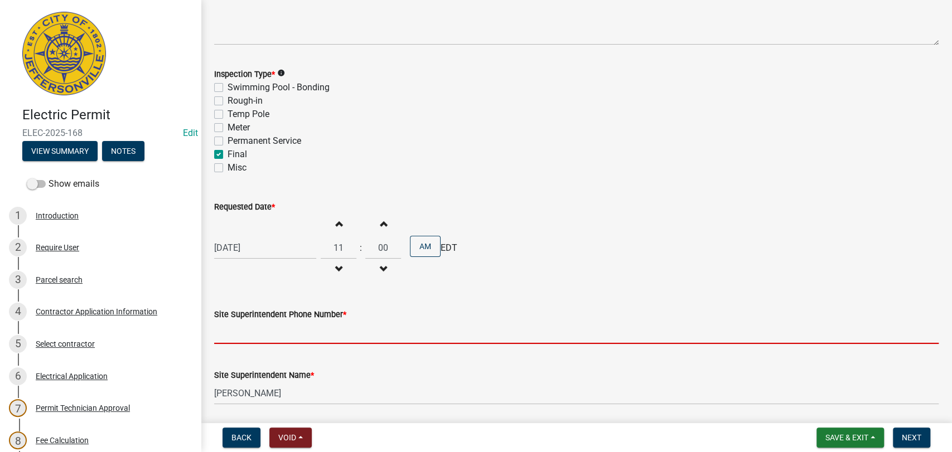
click at [265, 336] on input "Site Superintendent Phone Number *" at bounding box center [576, 332] width 725 height 23
type input "812.285.6414"
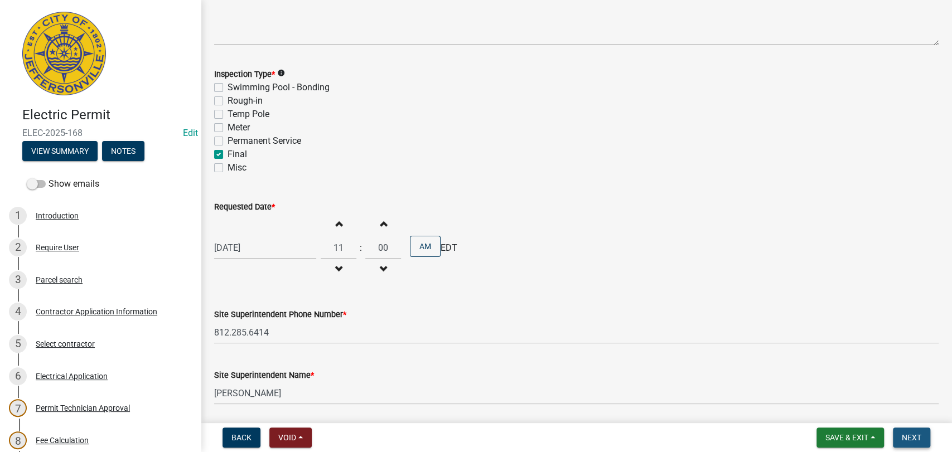
click at [906, 438] on span "Next" at bounding box center [912, 437] width 20 height 9
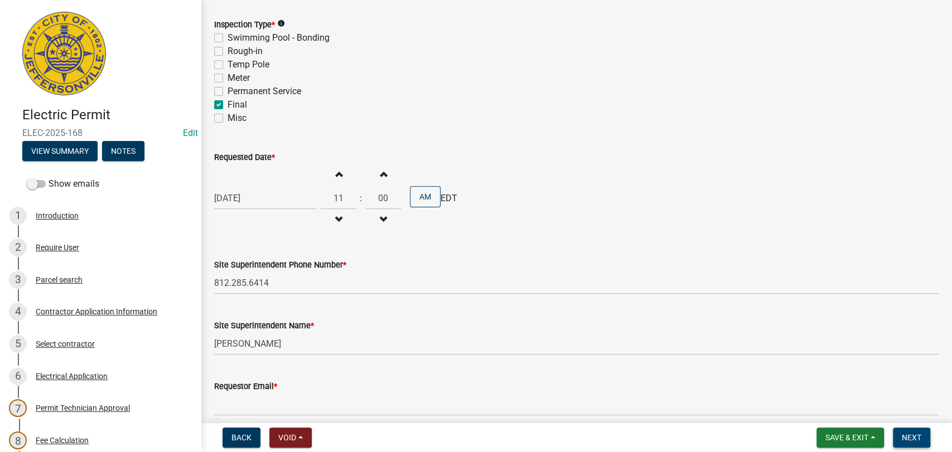
scroll to position [198, 0]
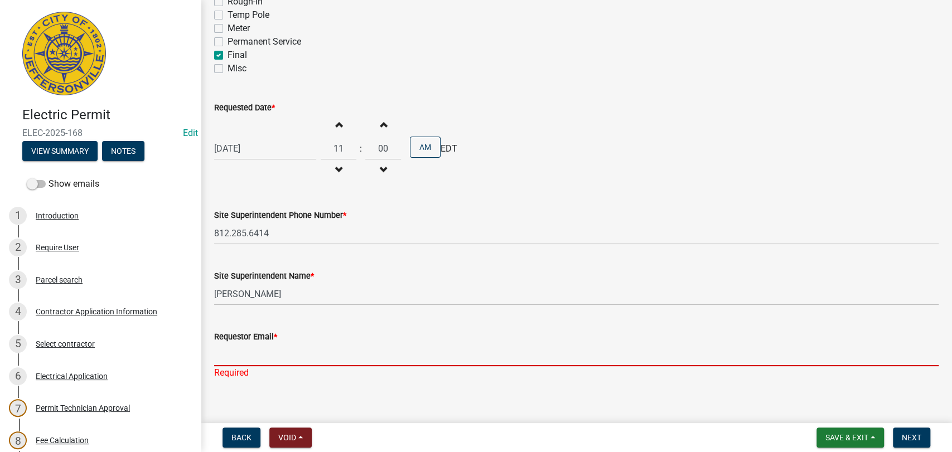
click at [260, 358] on input "Requestor Email *" at bounding box center [576, 355] width 725 height 23
type input "[EMAIL_ADDRESS][DOMAIN_NAME]"
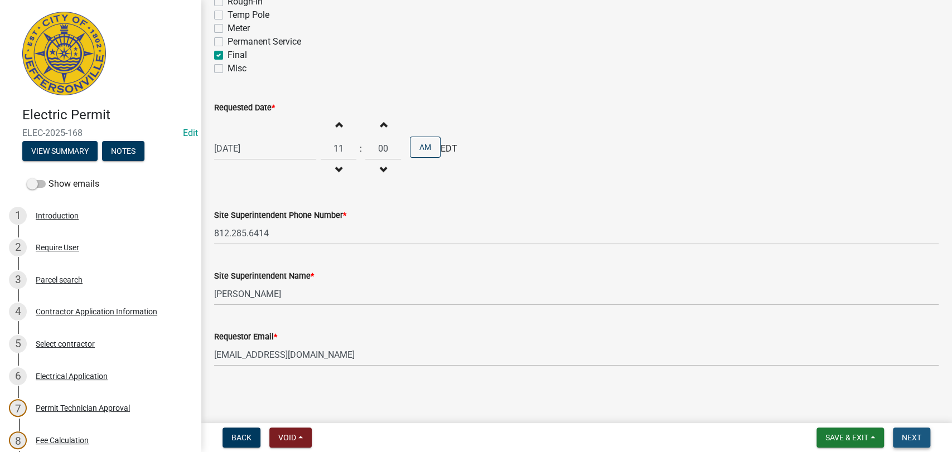
scroll to position [197, 0]
click at [913, 438] on span "Next" at bounding box center [912, 437] width 20 height 9
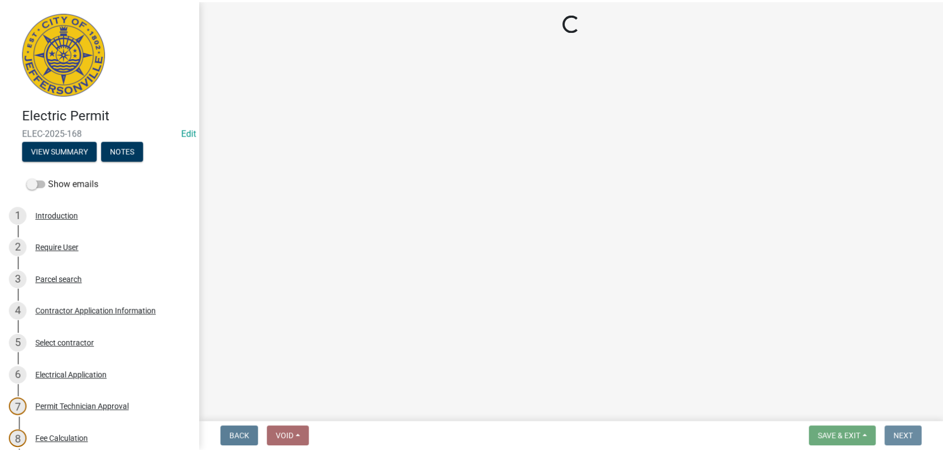
scroll to position [0, 0]
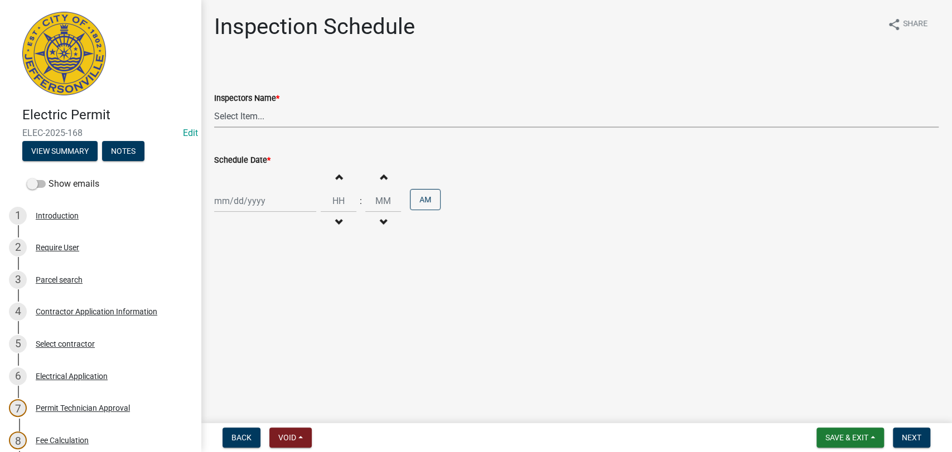
click at [328, 117] on select "Select Item... [PERSON_NAME] ([PERSON_NAME]) [PERSON_NAME] ([PERSON_NAME]) mkru…" at bounding box center [576, 116] width 725 height 23
select select "36a8b8f0-2ef8-43e9-ae06-718f51af8d36"
click at [214, 105] on select "Select Item... [PERSON_NAME] ([PERSON_NAME]) [PERSON_NAME] ([PERSON_NAME]) mkru…" at bounding box center [576, 116] width 725 height 23
click at [278, 207] on div at bounding box center [265, 201] width 102 height 23
select select "8"
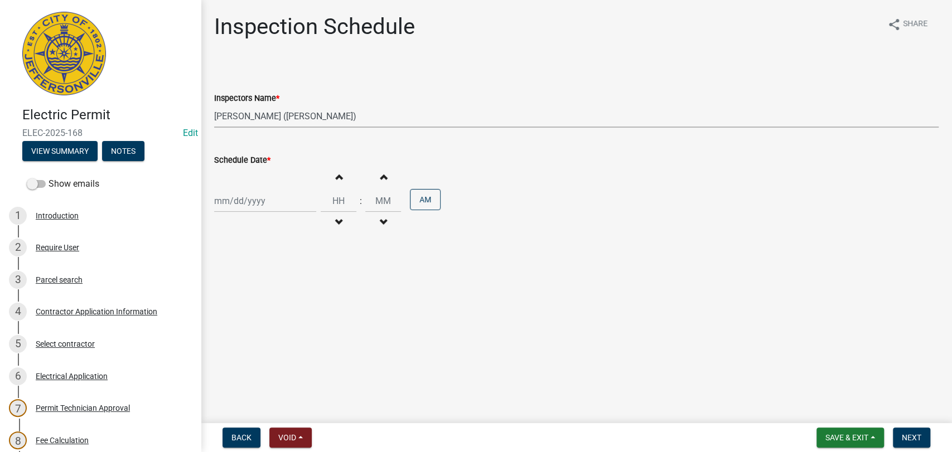
select select "2025"
click at [228, 330] on div "25" at bounding box center [225, 332] width 18 height 18
type input "[DATE]"
click at [326, 197] on input "Hours" at bounding box center [339, 201] width 36 height 23
type input "11"
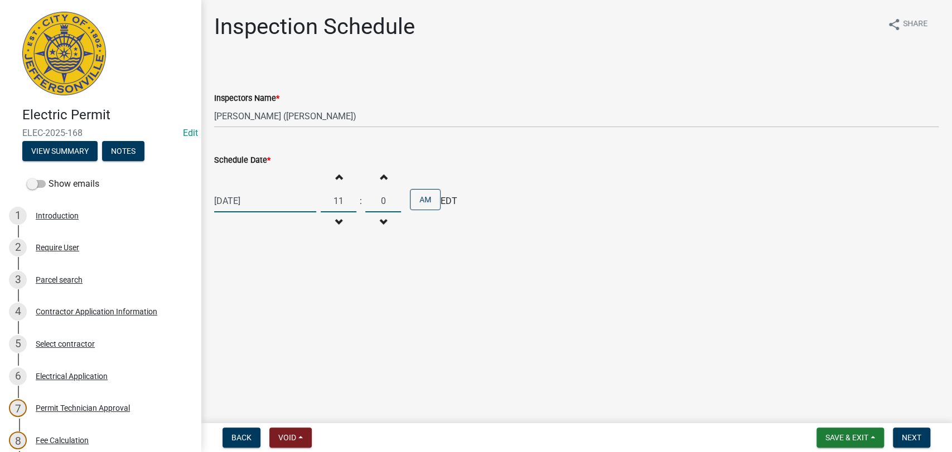
type input "00"
click at [906, 437] on span "Next" at bounding box center [912, 437] width 20 height 9
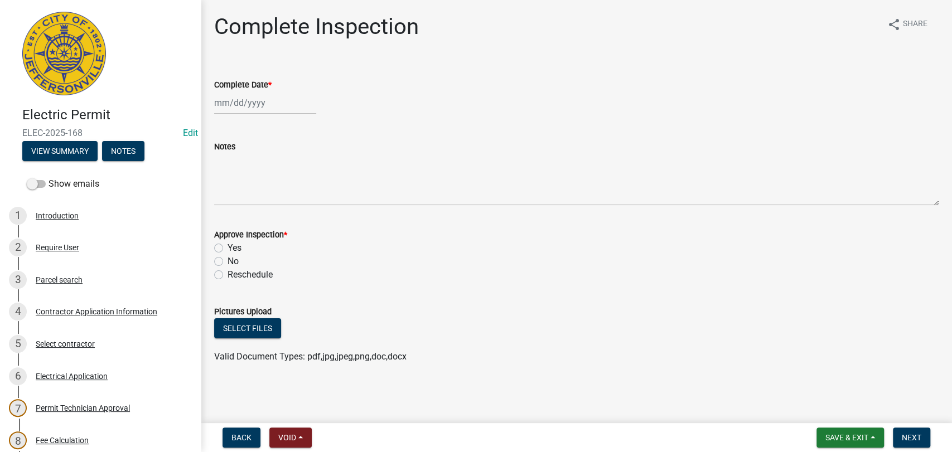
click at [641, 409] on main "Complete Inspection share Share Complete Date * Notes Approve Inspection * Yes …" at bounding box center [576, 209] width 751 height 419
click at [924, 356] on div "Valid Document Types: pdf,jpg,jpeg,png,doc,docx" at bounding box center [576, 356] width 741 height 13
click at [861, 438] on span "Save & Exit" at bounding box center [847, 437] width 43 height 9
click at [846, 407] on button "Save & Exit" at bounding box center [839, 408] width 89 height 27
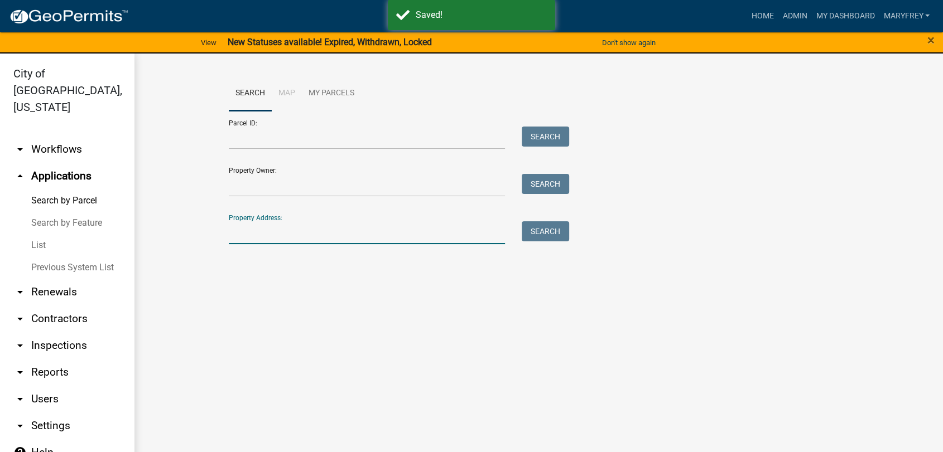
click at [262, 238] on input "Property Address:" at bounding box center [367, 232] width 276 height 23
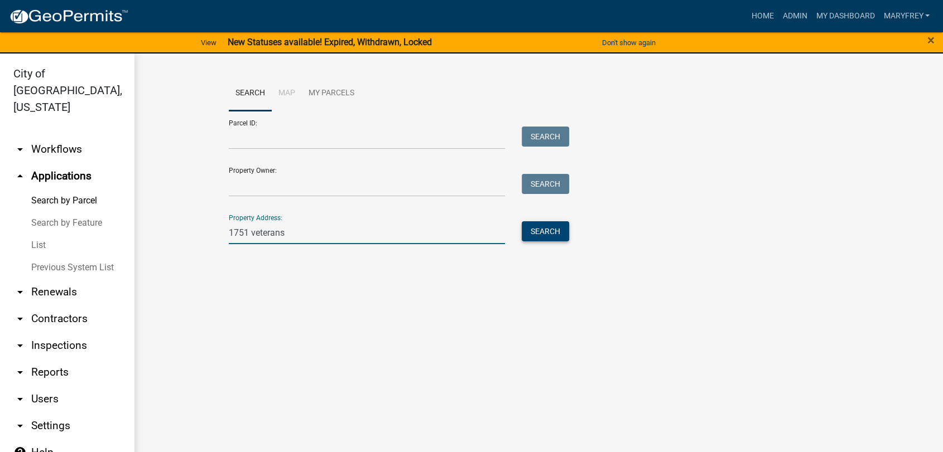
type input "1751 veterans"
click at [532, 235] on button "Search" at bounding box center [545, 231] width 47 height 20
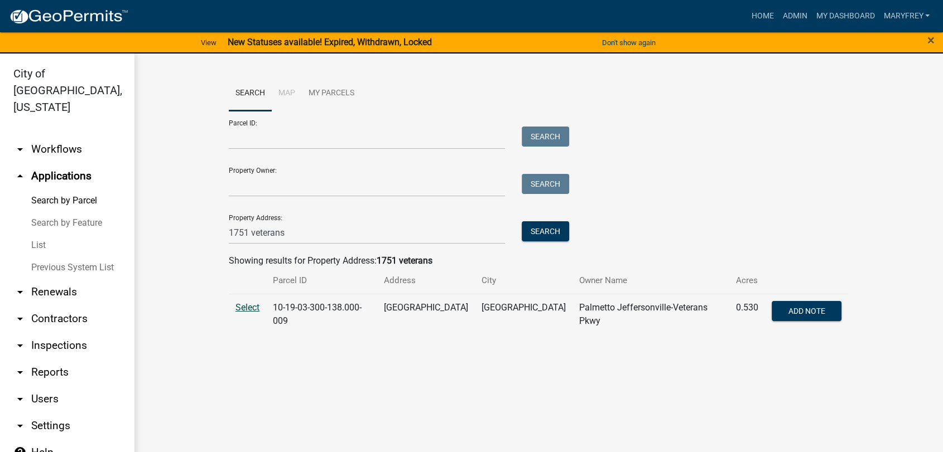
click at [249, 308] on span "Select" at bounding box center [247, 307] width 24 height 11
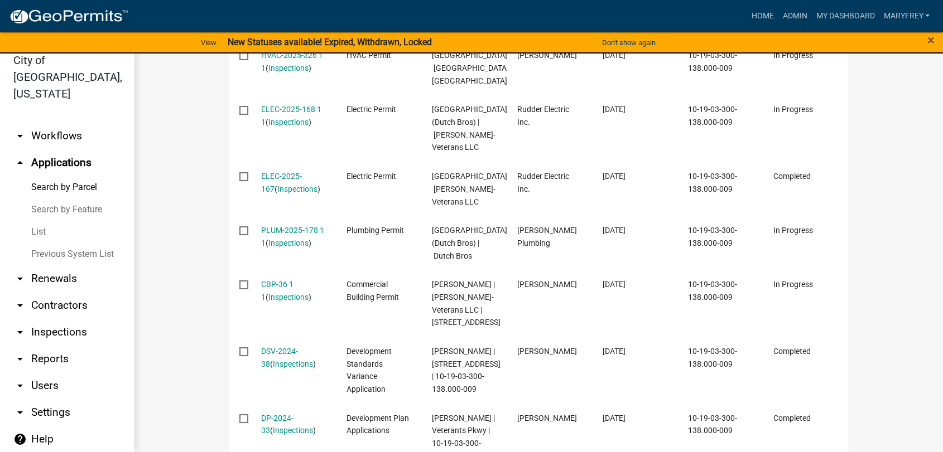
scroll to position [446, 0]
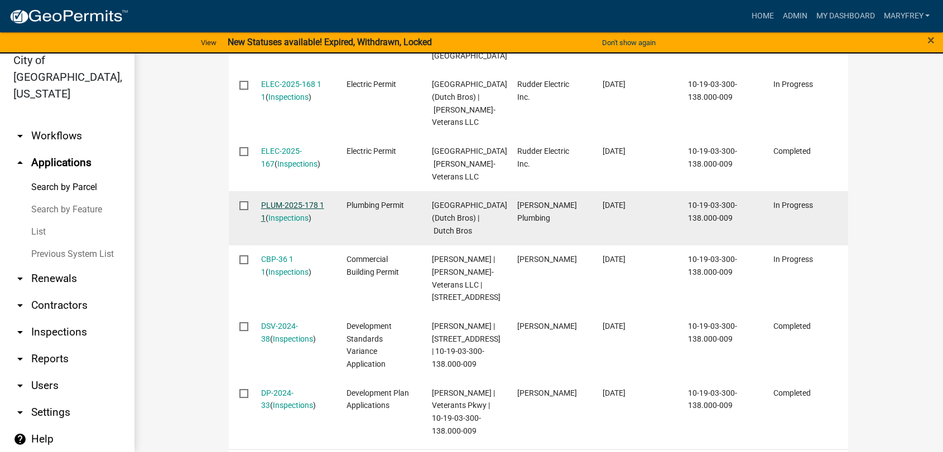
click at [300, 223] on link "PLUM-2025-178 1 1" at bounding box center [292, 212] width 63 height 22
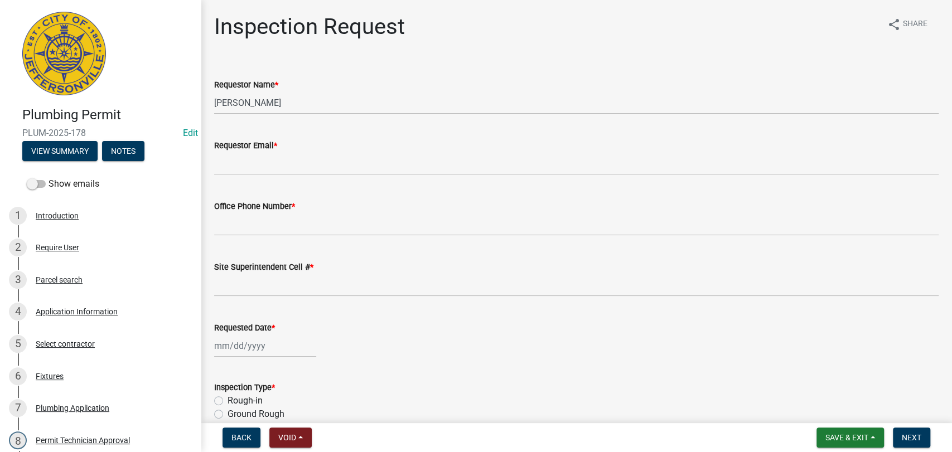
click at [268, 133] on div "Requestor Email *" at bounding box center [576, 149] width 725 height 52
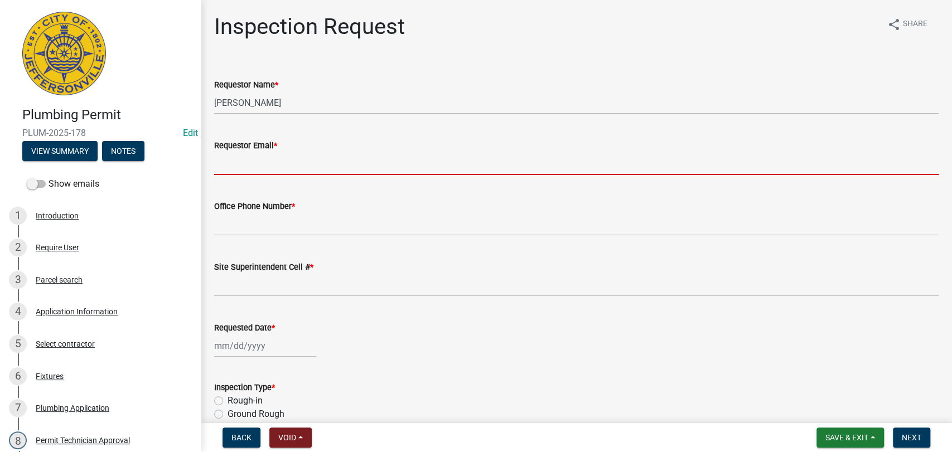
click at [266, 158] on input "Requestor Email *" at bounding box center [576, 163] width 725 height 23
type input "[EMAIL_ADDRESS][DOMAIN_NAME]"
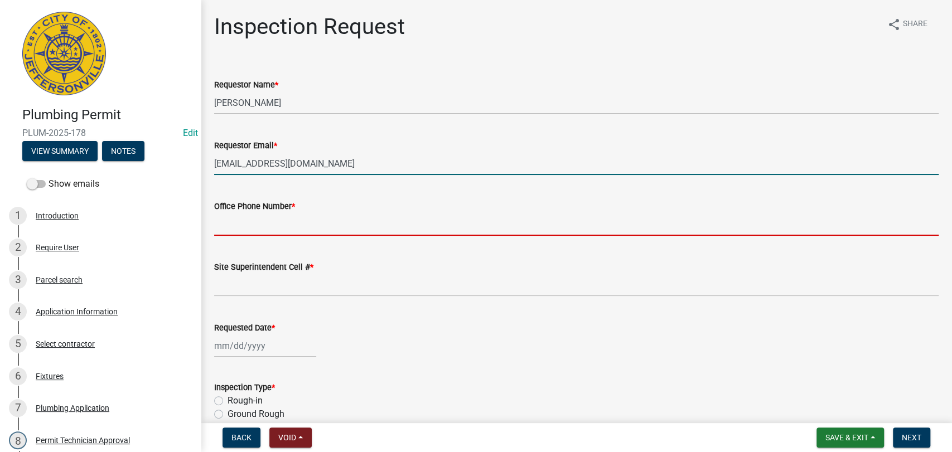
click at [268, 214] on input "Office Phone Number *" at bounding box center [576, 224] width 725 height 23
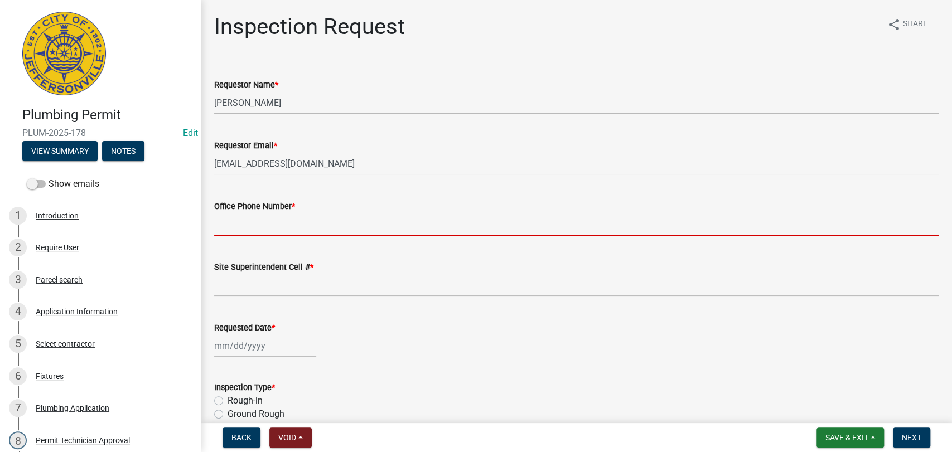
type input "812.285.6414"
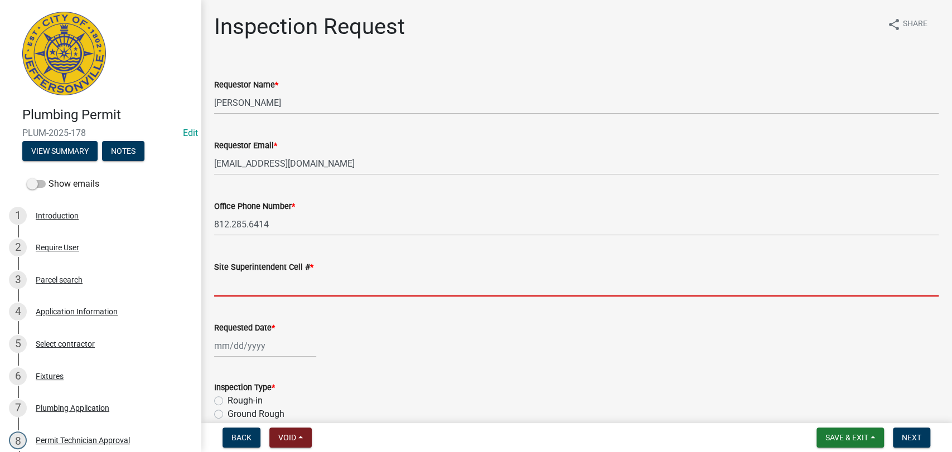
click at [253, 282] on input "Site Superintendent Cell # *" at bounding box center [576, 285] width 725 height 23
type input "812.285.6414"
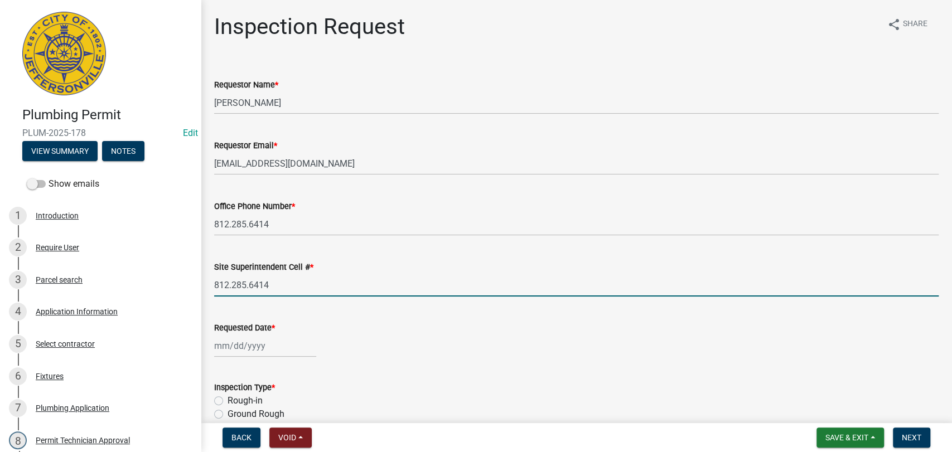
select select "8"
select select "2025"
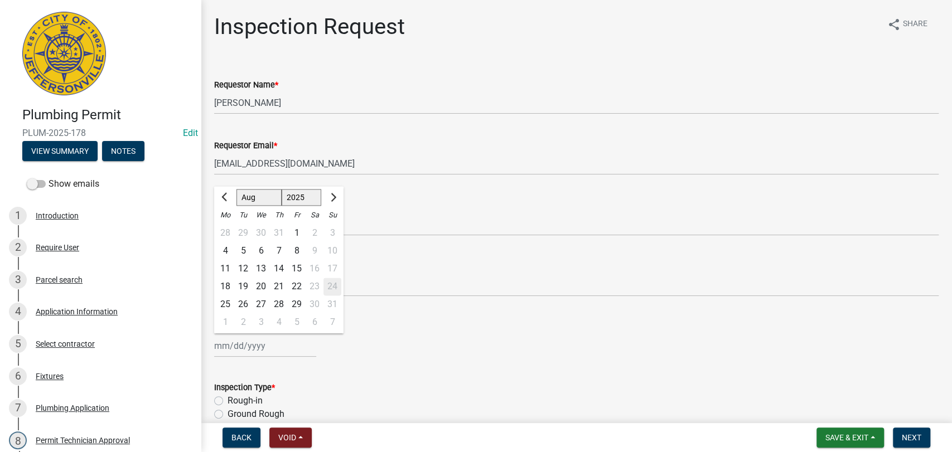
click at [280, 353] on input "Requested Date *" at bounding box center [265, 346] width 102 height 23
click at [225, 305] on div "25" at bounding box center [225, 305] width 18 height 18
type input "[DATE]"
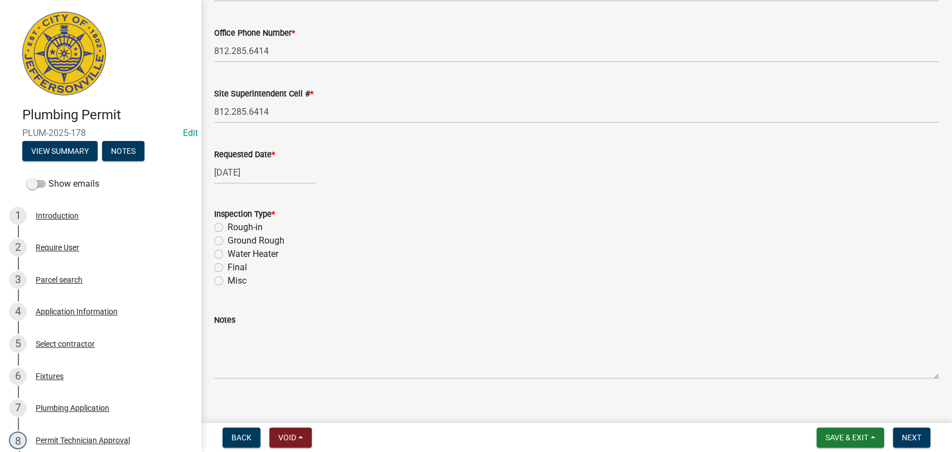
scroll to position [186, 0]
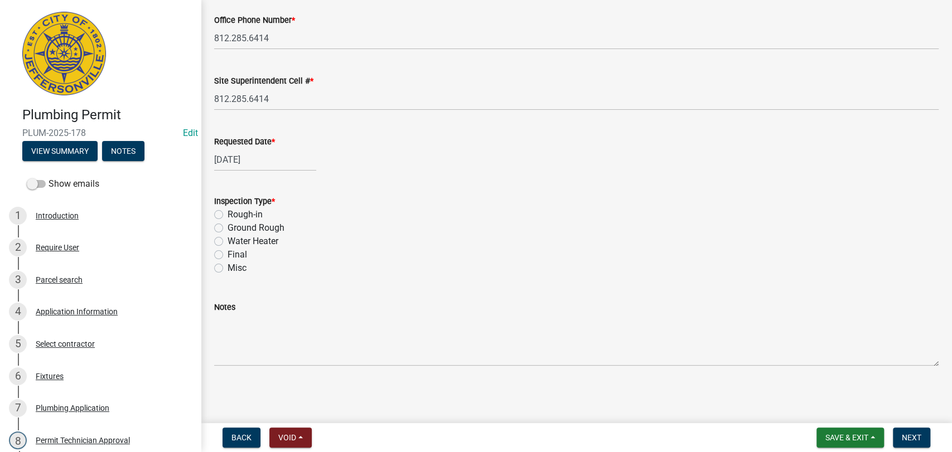
click at [228, 259] on label "Final" at bounding box center [238, 254] width 20 height 13
click at [228, 255] on input "Final" at bounding box center [231, 251] width 7 height 7
radio input "true"
click at [899, 434] on button "Next" at bounding box center [911, 438] width 37 height 20
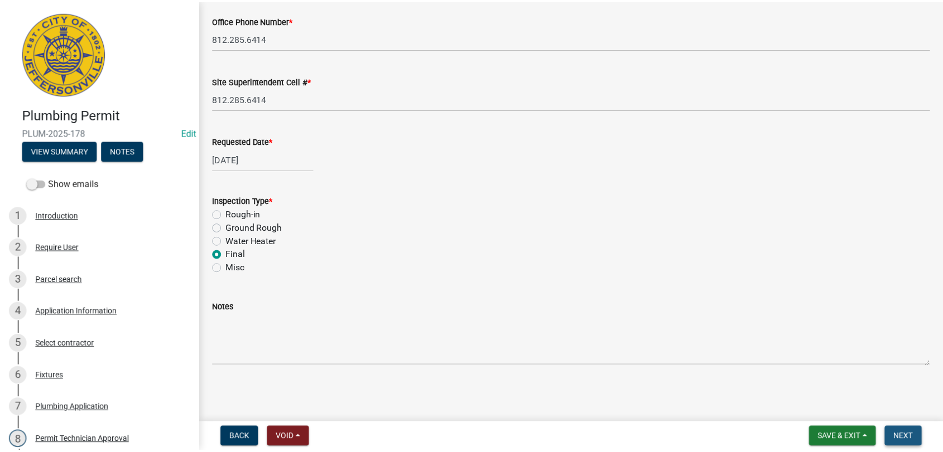
scroll to position [0, 0]
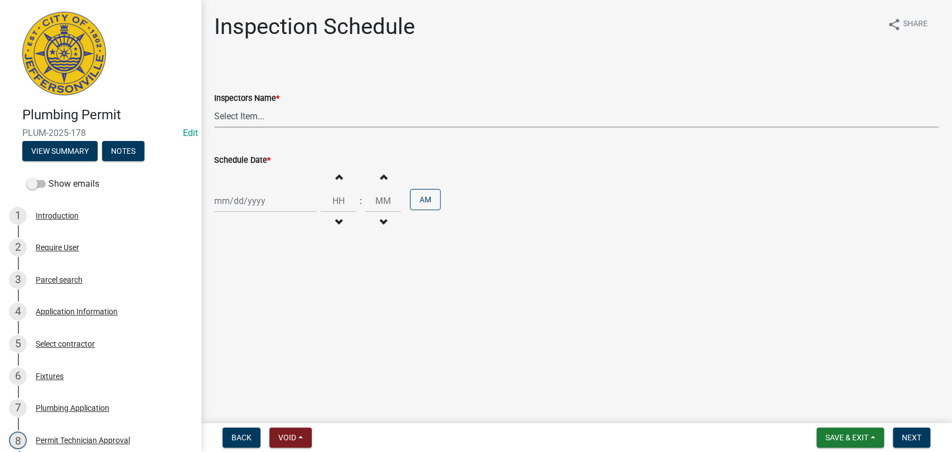
click at [299, 124] on select "Select Item... [PERSON_NAME] ([PERSON_NAME]) [PERSON_NAME] ([PERSON_NAME]) mkru…" at bounding box center [576, 116] width 725 height 23
select select "13c97fbc-c819-4cee-844a-0db3d3c4db95"
click at [214, 105] on select "Select Item... [PERSON_NAME] ([PERSON_NAME]) [PERSON_NAME] ([PERSON_NAME]) mkru…" at bounding box center [576, 116] width 725 height 23
click at [288, 214] on div "Increment hours Decrement hours : Increment minutes Decrement minutes AM" at bounding box center [576, 201] width 725 height 69
select select "8"
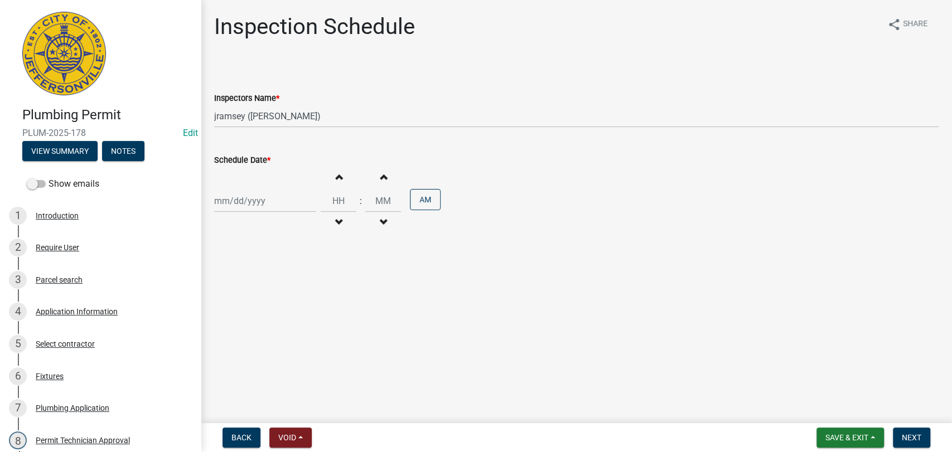
select select "2025"
click at [282, 209] on div "[PERSON_NAME] Feb Mar Apr [PERSON_NAME][DATE] Oct Nov [DATE] 1526 1527 1528 152…" at bounding box center [265, 201] width 102 height 23
click at [225, 329] on div "25" at bounding box center [225, 332] width 18 height 18
type input "[DATE]"
click at [328, 201] on input "Hours" at bounding box center [339, 201] width 36 height 23
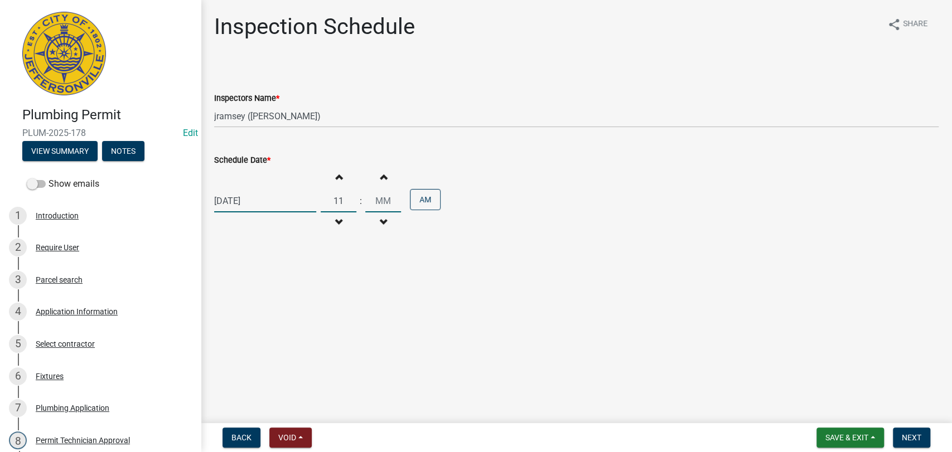
type input "11"
type input "00"
click at [915, 438] on span "Next" at bounding box center [912, 437] width 20 height 9
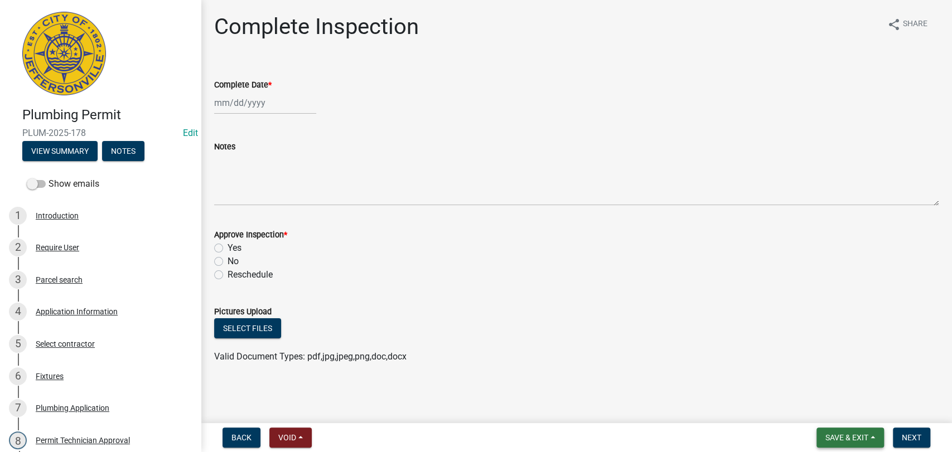
click at [843, 436] on span "Save & Exit" at bounding box center [847, 437] width 43 height 9
click at [832, 405] on button "Save & Exit" at bounding box center [839, 408] width 89 height 27
